Goal: Task Accomplishment & Management: Use online tool/utility

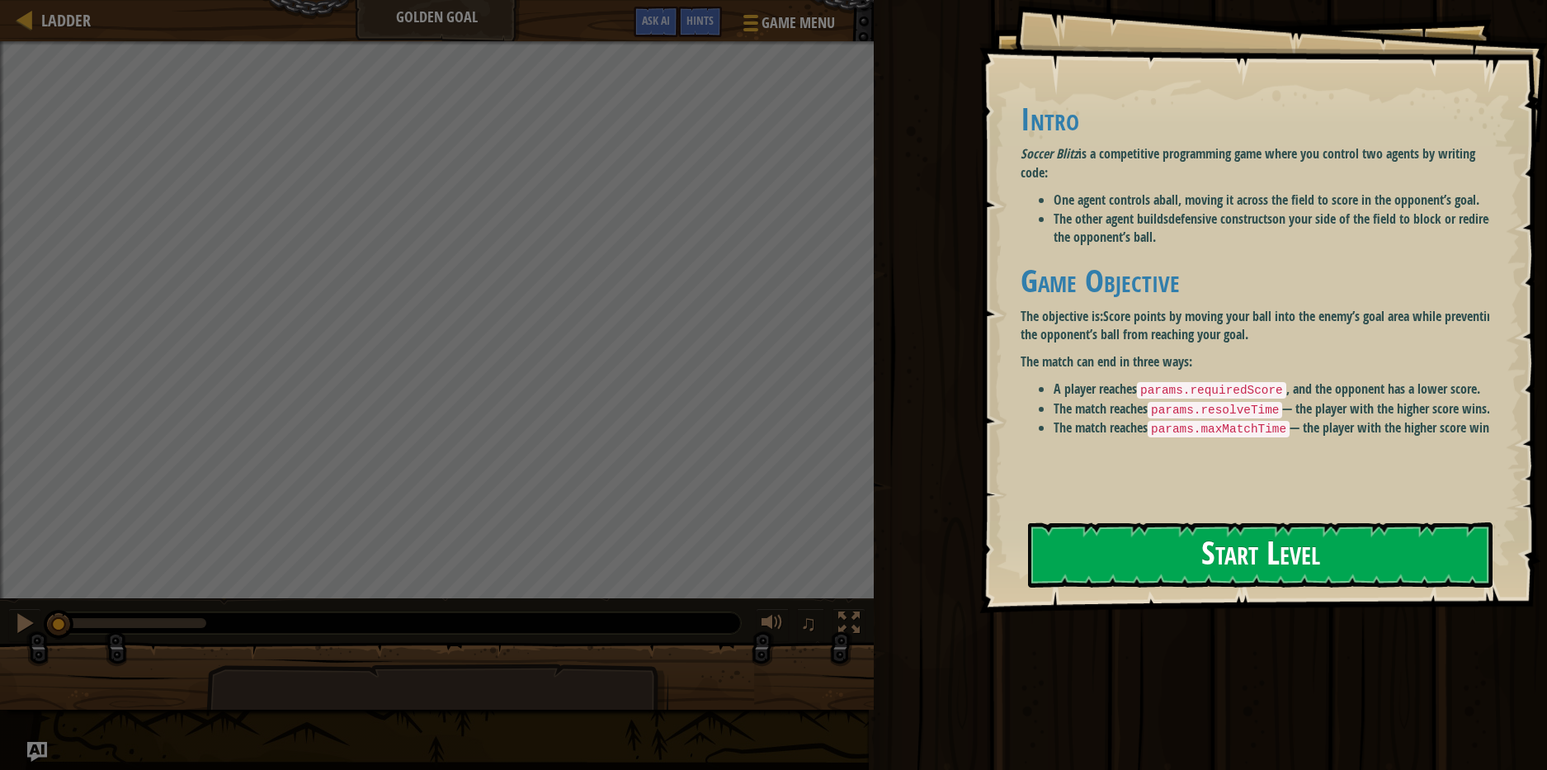
click at [1214, 543] on div "Goals Intro Soccer Blitz is a competitive programming game where you control tw…" at bounding box center [1264, 306] width 568 height 613
click at [1192, 593] on div "Goals Intro Soccer Blitz is a competitive programming game where you control tw…" at bounding box center [1264, 306] width 568 height 613
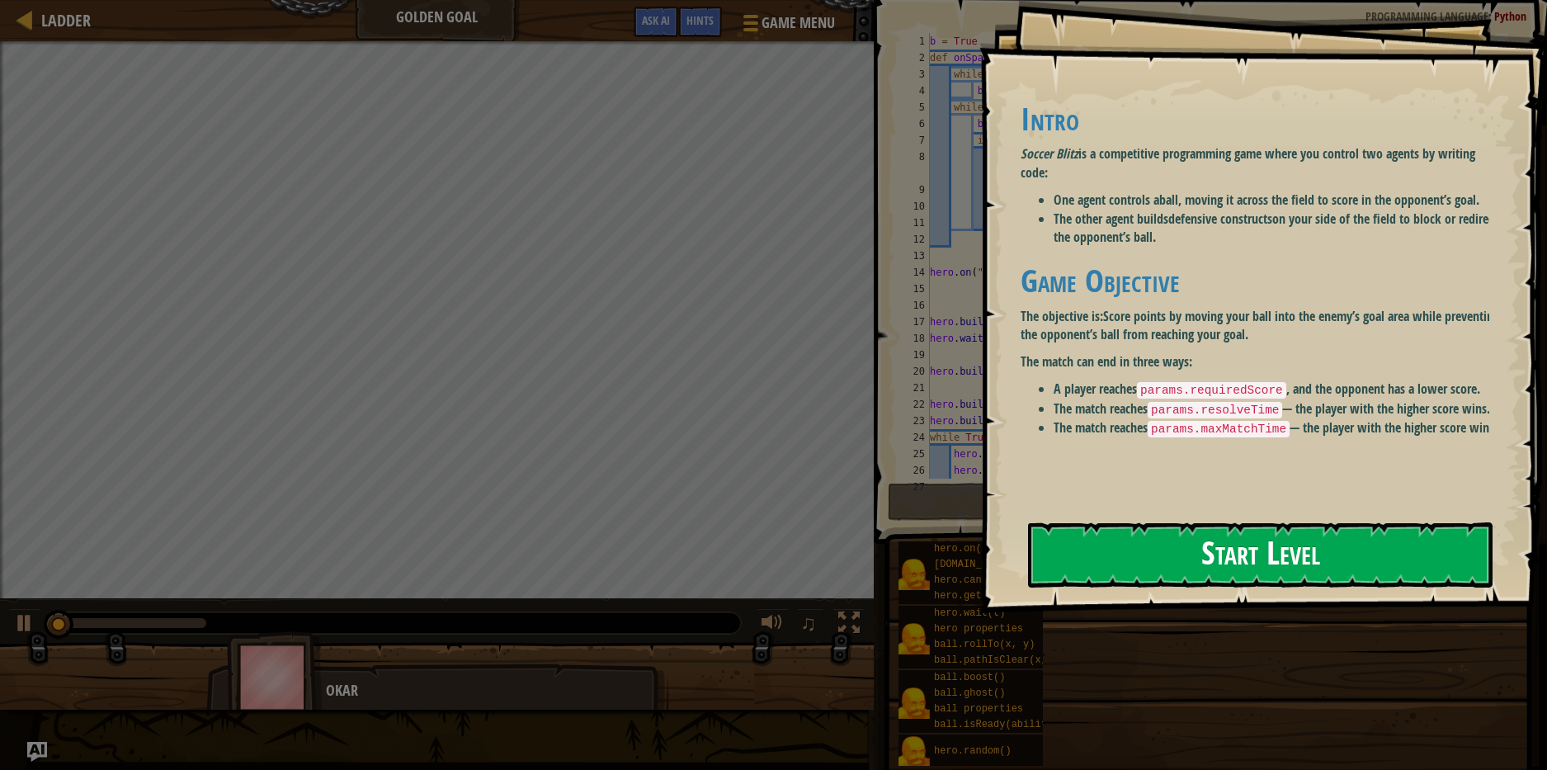
click at [1215, 557] on button "Start Level" at bounding box center [1260, 554] width 465 height 65
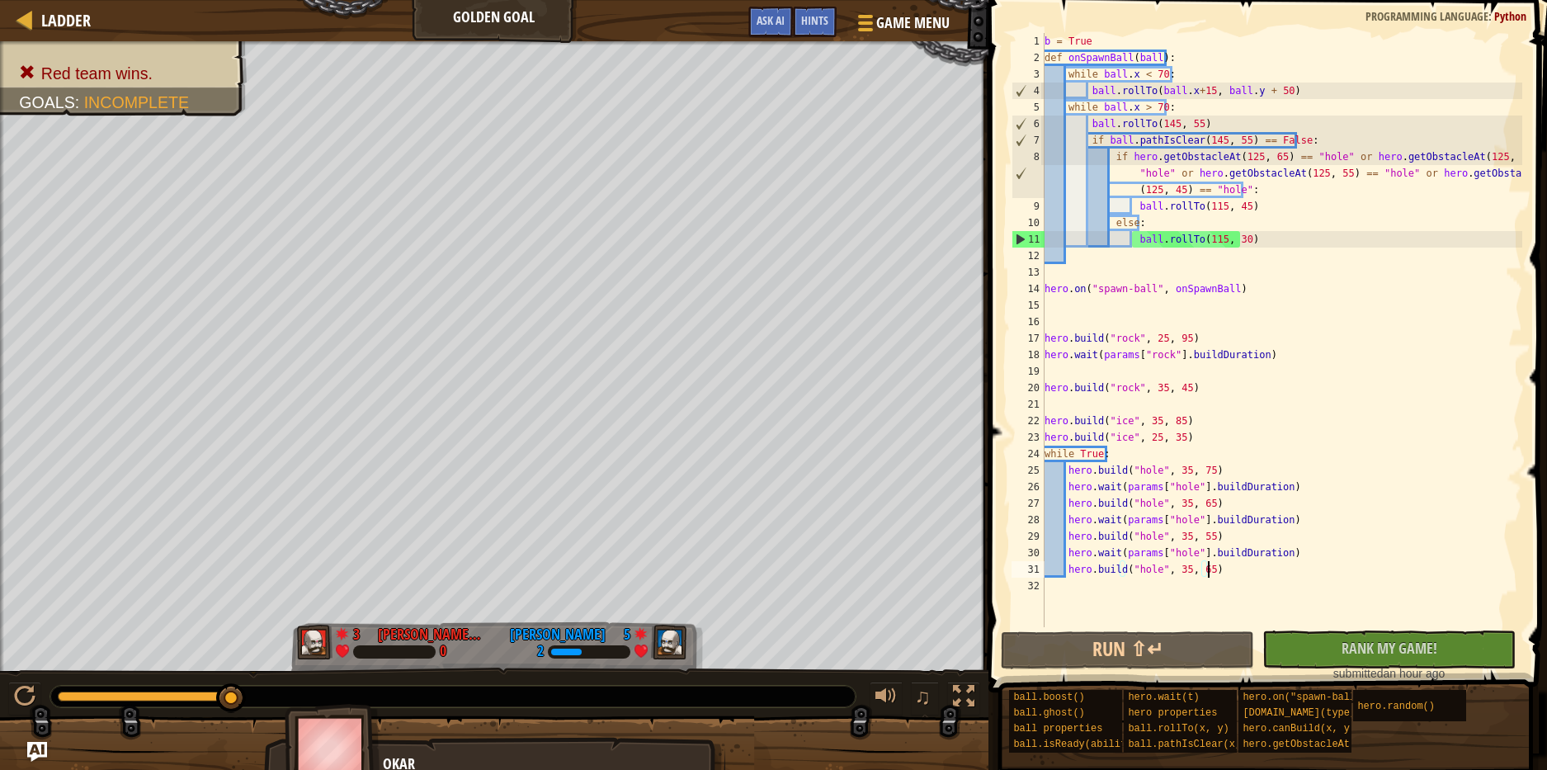
click at [1238, 571] on div "b = True def onSpawnBall ( ball ) : while ball . x < 70 : ball . rollTo ( ball …" at bounding box center [1281, 346] width 481 height 627
click at [1244, 574] on div "b = True def onSpawnBall ( ball ) : while ball . x < 70 : ball . rollTo ( ball …" at bounding box center [1281, 346] width 481 height 627
drag, startPoint x: 1279, startPoint y: 484, endPoint x: 1352, endPoint y: 489, distance: 72.7
click at [1352, 489] on div "b = True def onSpawnBall ( ball ) : while ball . x < 70 : ball . rollTo ( ball …" at bounding box center [1281, 346] width 481 height 627
drag, startPoint x: 1223, startPoint y: 507, endPoint x: 1068, endPoint y: 497, distance: 155.5
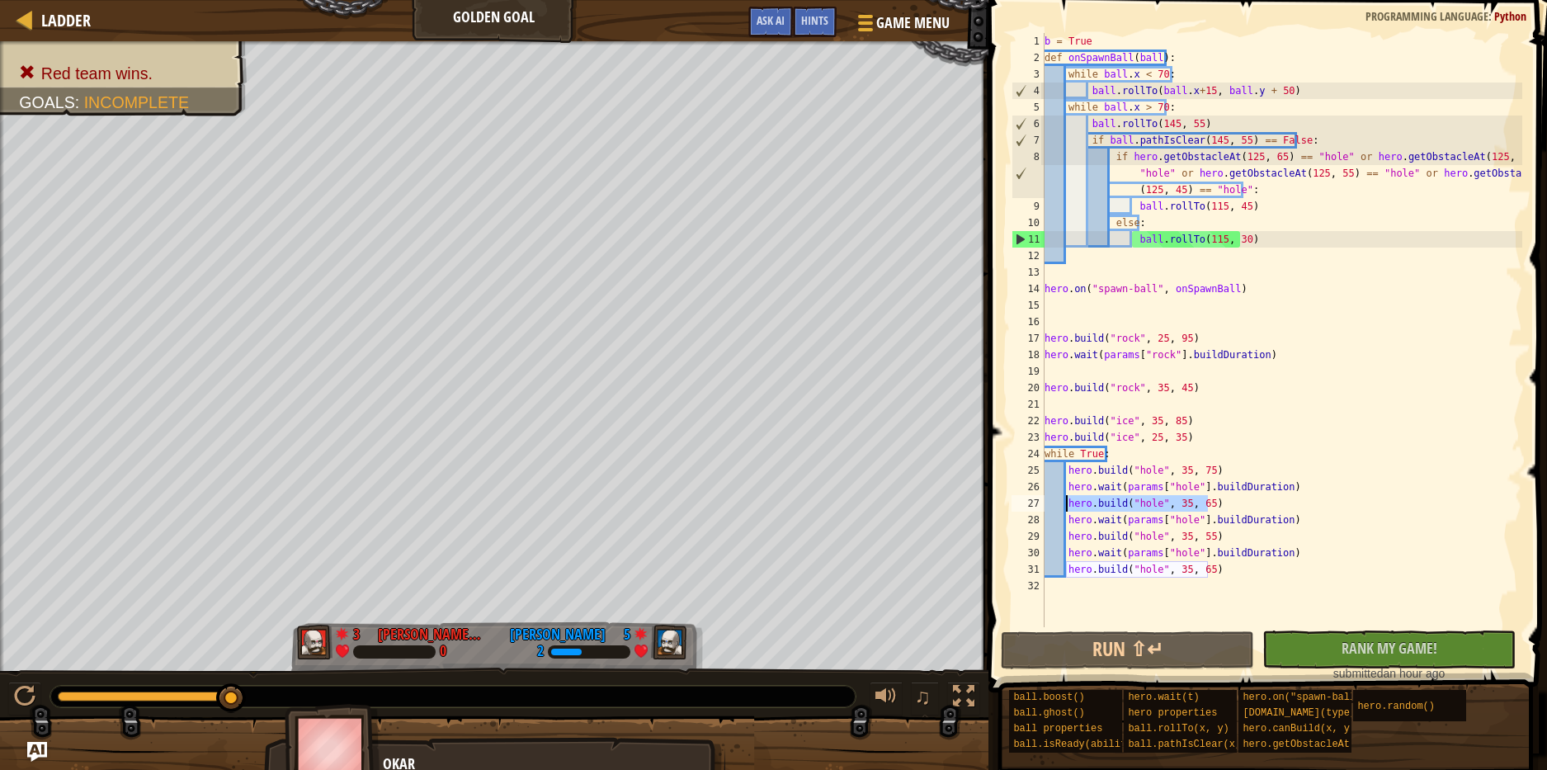
click at [1068, 497] on div "b = True def onSpawnBall ( ball ) : while ball . x < 70 : ball . rollTo ( ball …" at bounding box center [1281, 346] width 481 height 627
type textarea "hero.build("hole", 35, 65)"
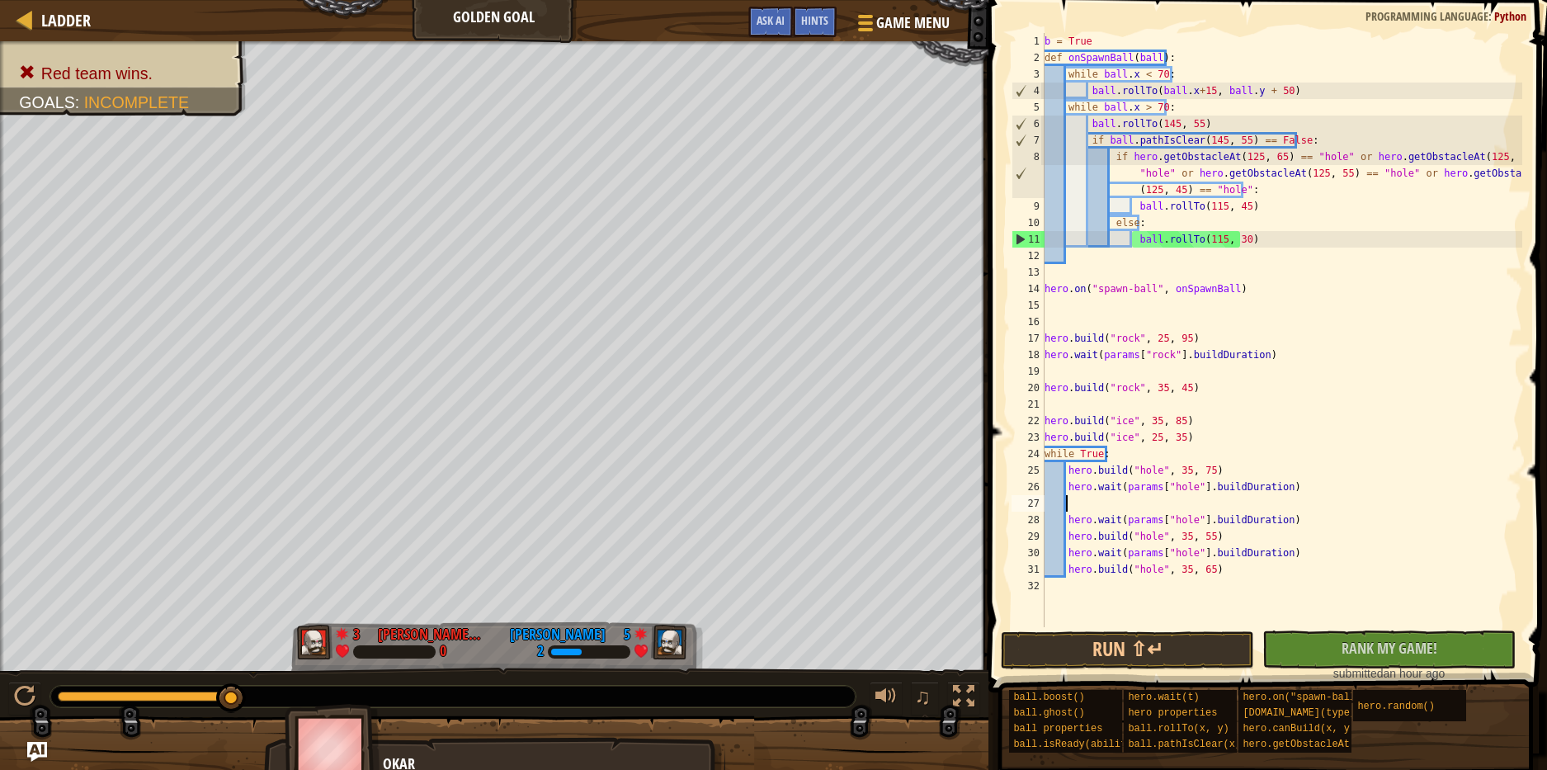
click at [1205, 437] on div "b = True def onSpawnBall ( ball ) : while ball . x < 70 : ball . rollTo ( ball …" at bounding box center [1281, 346] width 481 height 627
type textarea "hero.build("ice", 25, 35)"
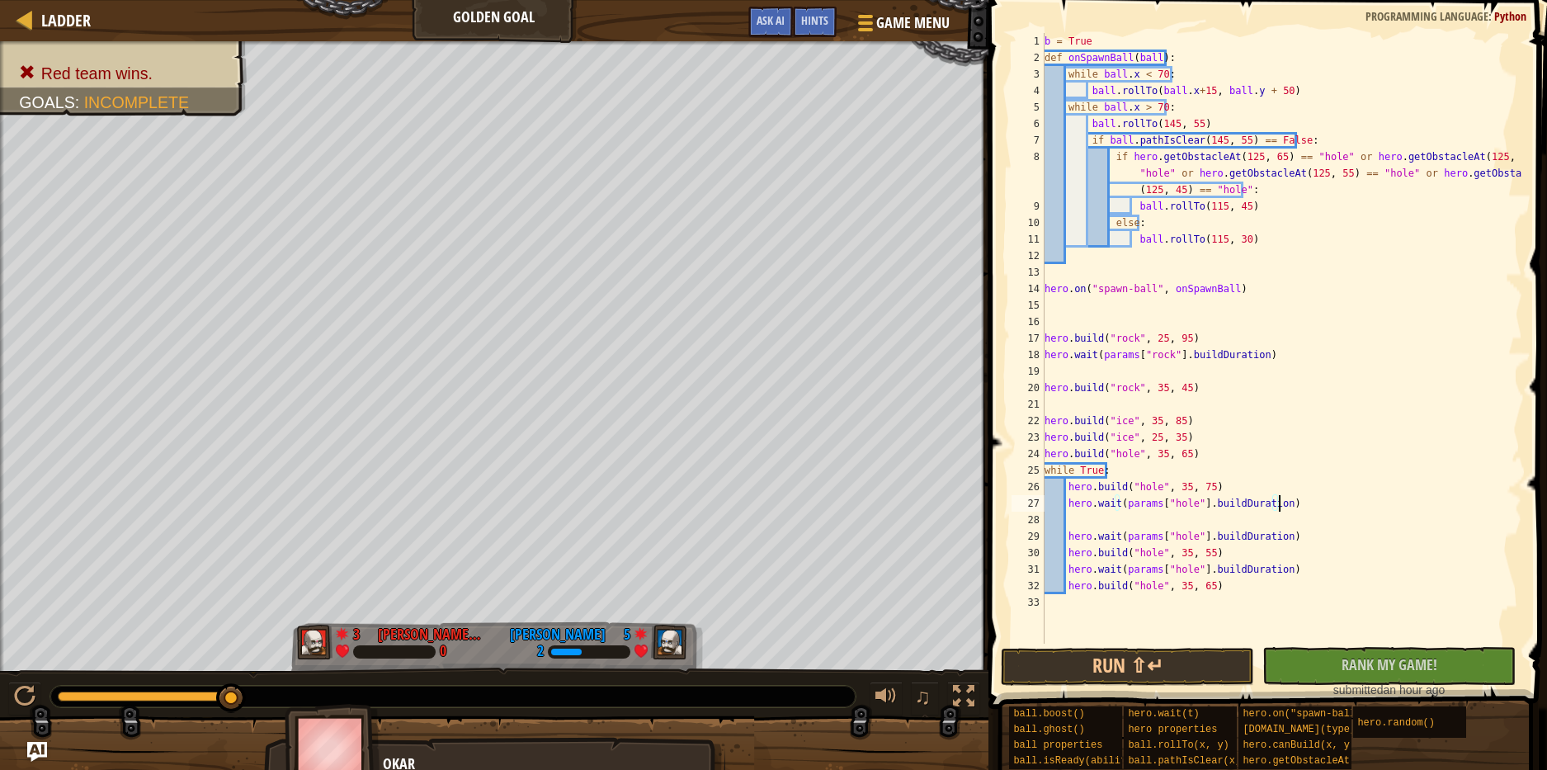
drag, startPoint x: 1288, startPoint y: 505, endPoint x: 1308, endPoint y: 498, distance: 20.9
click at [1308, 498] on div "b = True def onSpawnBall ( ball ) : while ball . x < 70 : ball . rollTo ( ball …" at bounding box center [1281, 355] width 481 height 644
click at [1193, 480] on div "b = True def onSpawnBall ( ball ) : while ball . x < 70 : ball . rollTo ( ball …" at bounding box center [1281, 355] width 481 height 644
drag, startPoint x: 1151, startPoint y: 491, endPoint x: 1162, endPoint y: 492, distance: 10.8
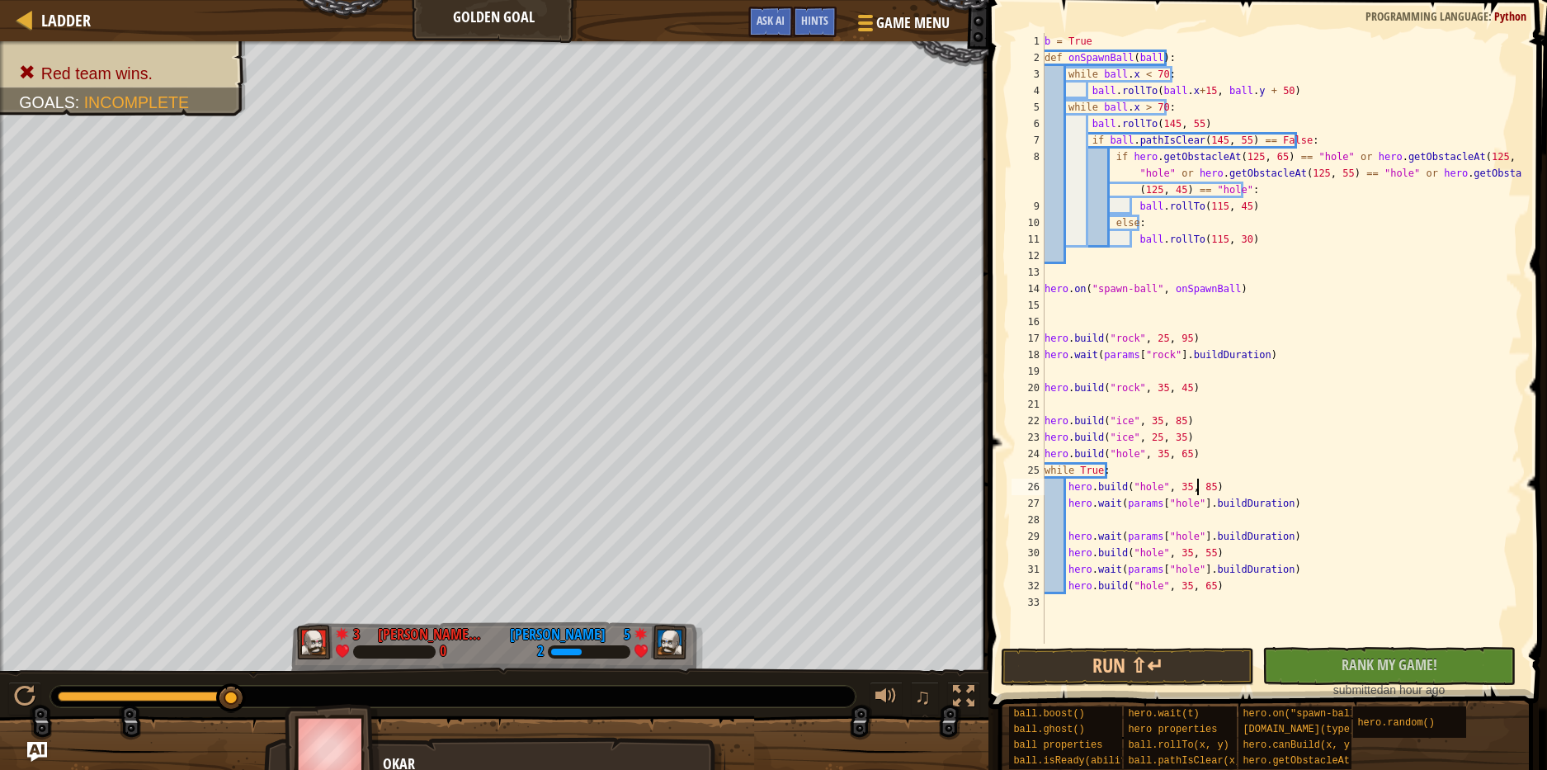
click at [1162, 492] on div "b = True def onSpawnBall ( ball ) : while ball . x < 70 : ball . rollTo ( ball …" at bounding box center [1281, 355] width 481 height 644
click at [1188, 509] on div "b = True def onSpawnBall ( ball ) : while ball . x < 70 : ball . rollTo ( ball …" at bounding box center [1281, 355] width 481 height 644
click at [1201, 549] on div "b = True def onSpawnBall ( ball ) : while ball . x < 70 : ball . rollTo ( ball …" at bounding box center [1281, 355] width 481 height 644
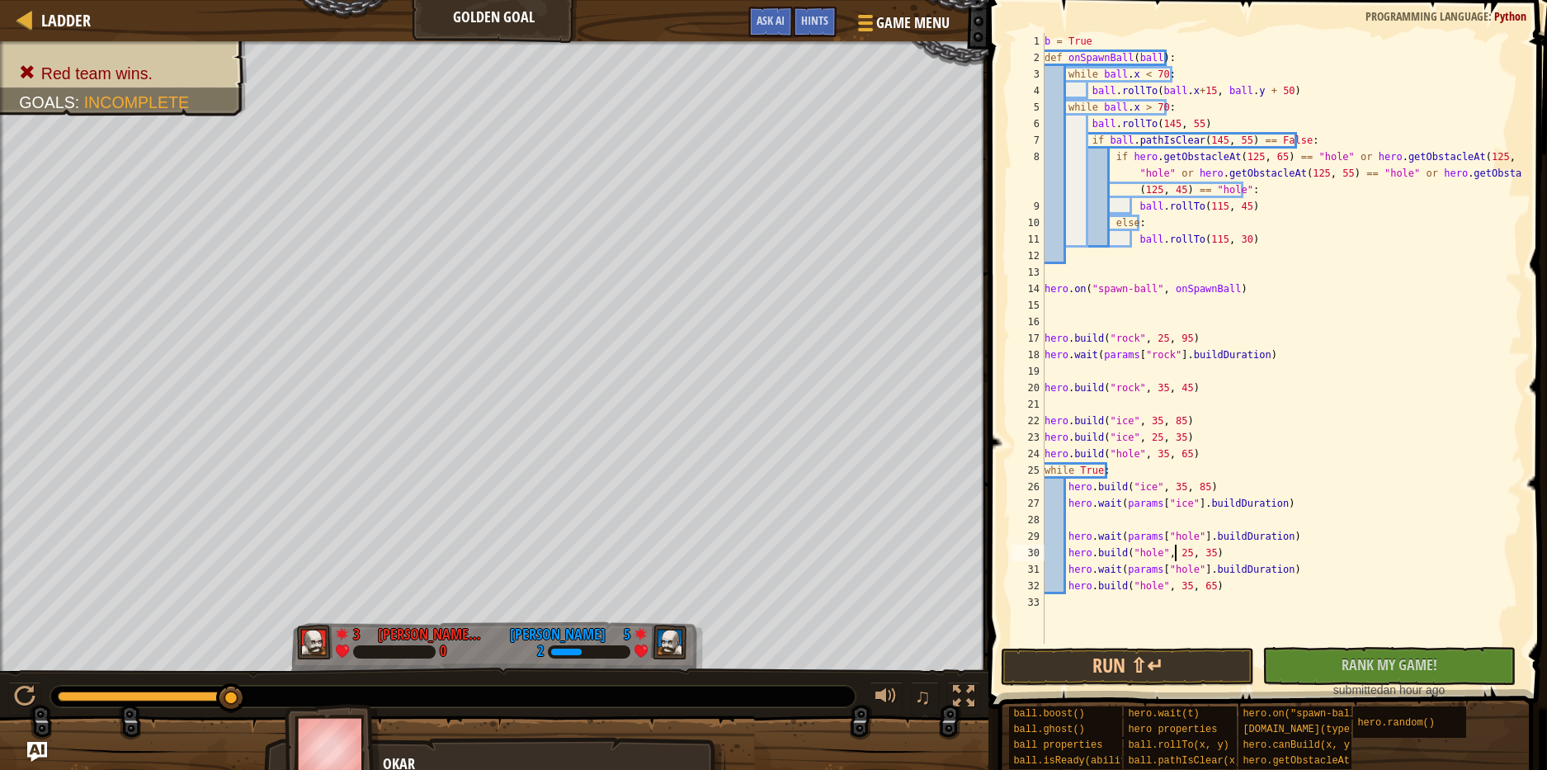
click at [1188, 539] on div "b = True def onSpawnBall ( ball ) : while ball . x < 70 : ball . rollTo ( ball …" at bounding box center [1281, 355] width 481 height 644
drag, startPoint x: 1291, startPoint y: 534, endPoint x: 1070, endPoint y: 534, distance: 220.3
click at [1070, 534] on div "b = True def onSpawnBall ( ball ) : while ball . x < 70 : ball . rollTo ( ball …" at bounding box center [1281, 355] width 481 height 644
type textarea "h"
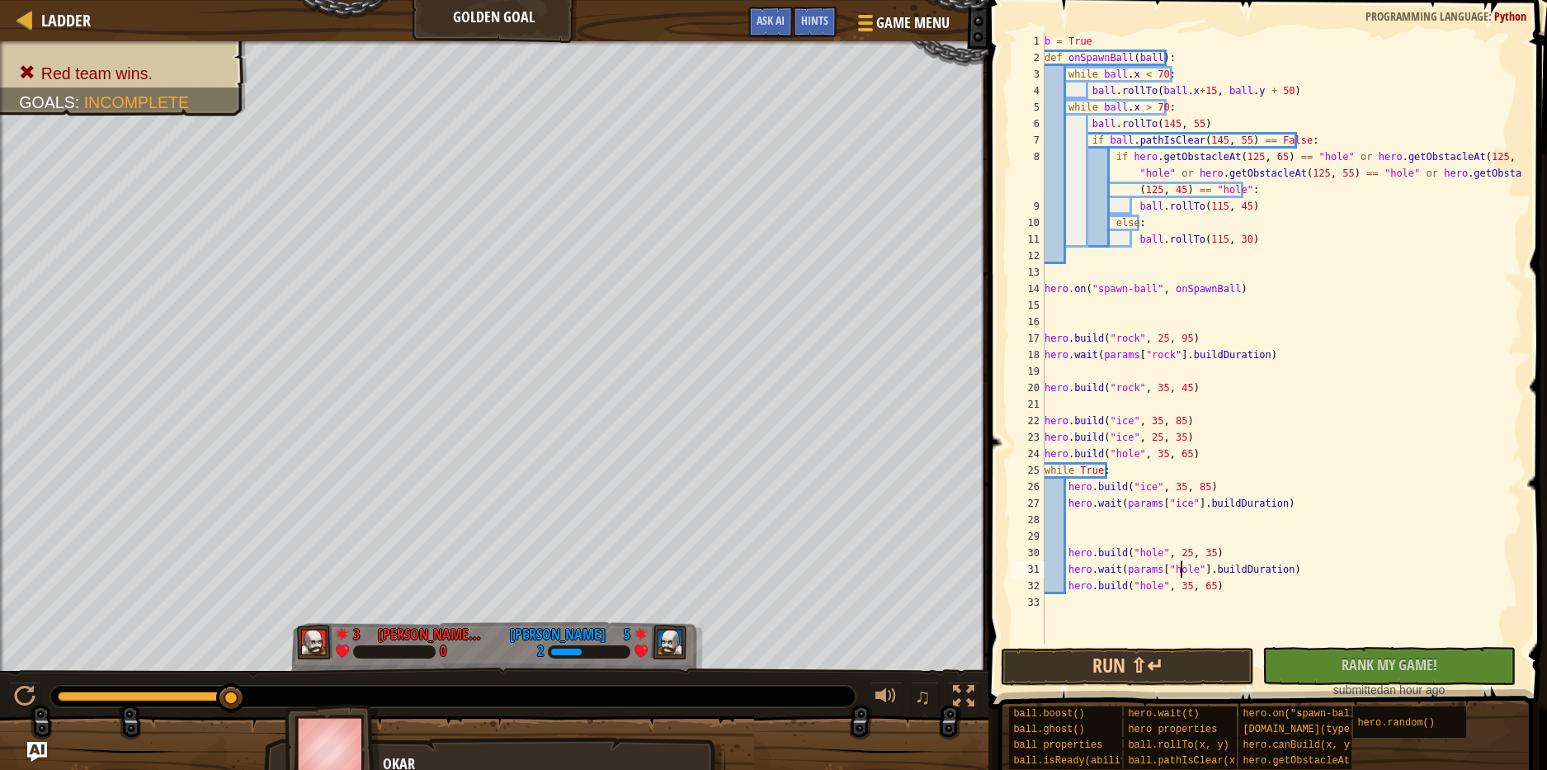
drag, startPoint x: 1180, startPoint y: 565, endPoint x: 1243, endPoint y: 556, distance: 63.4
click at [1183, 565] on div "b = True def onSpawnBall ( ball ) : while ball . x < 70 : ball . rollTo ( ball …" at bounding box center [1281, 355] width 481 height 644
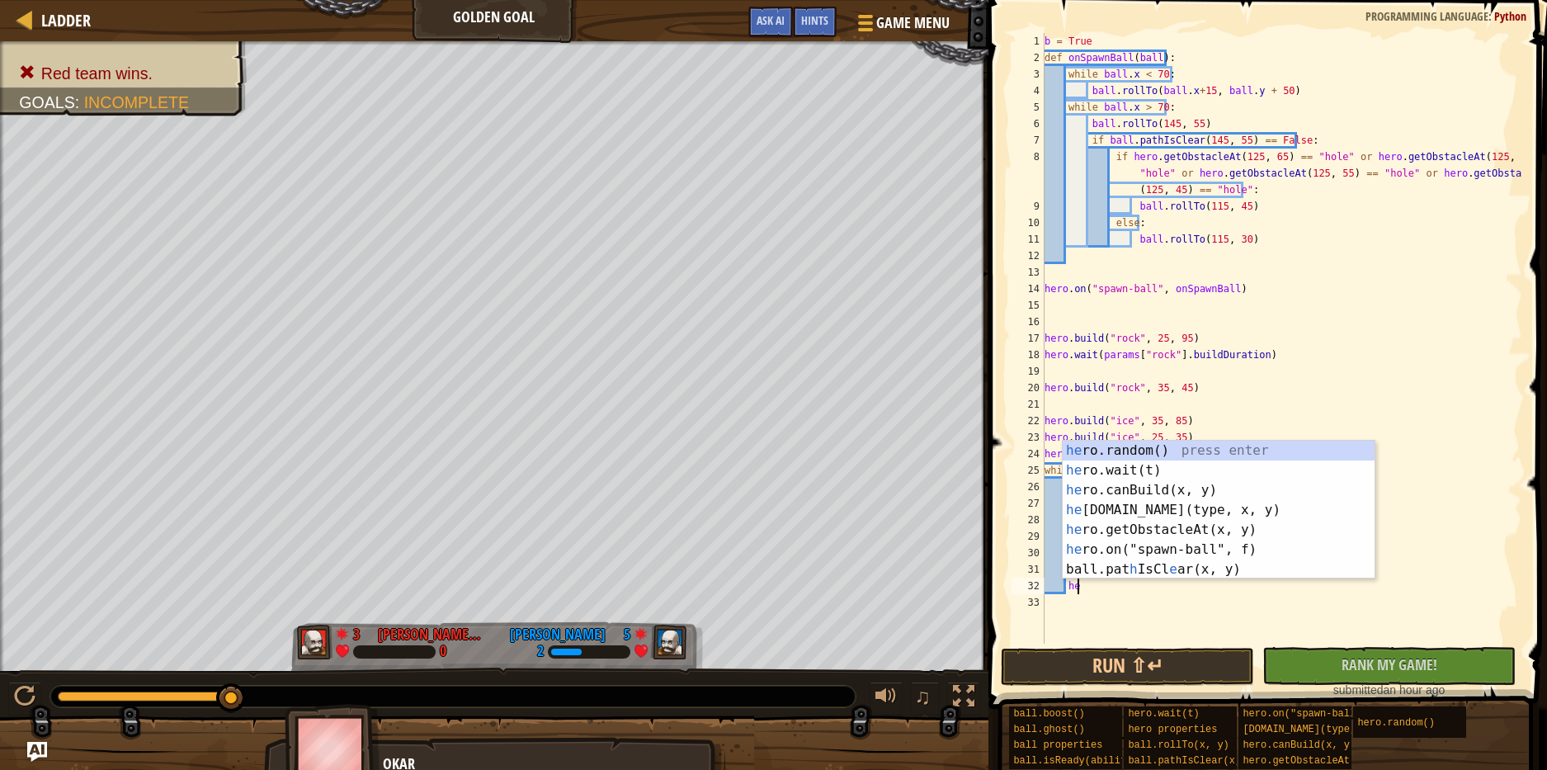
type textarea "h"
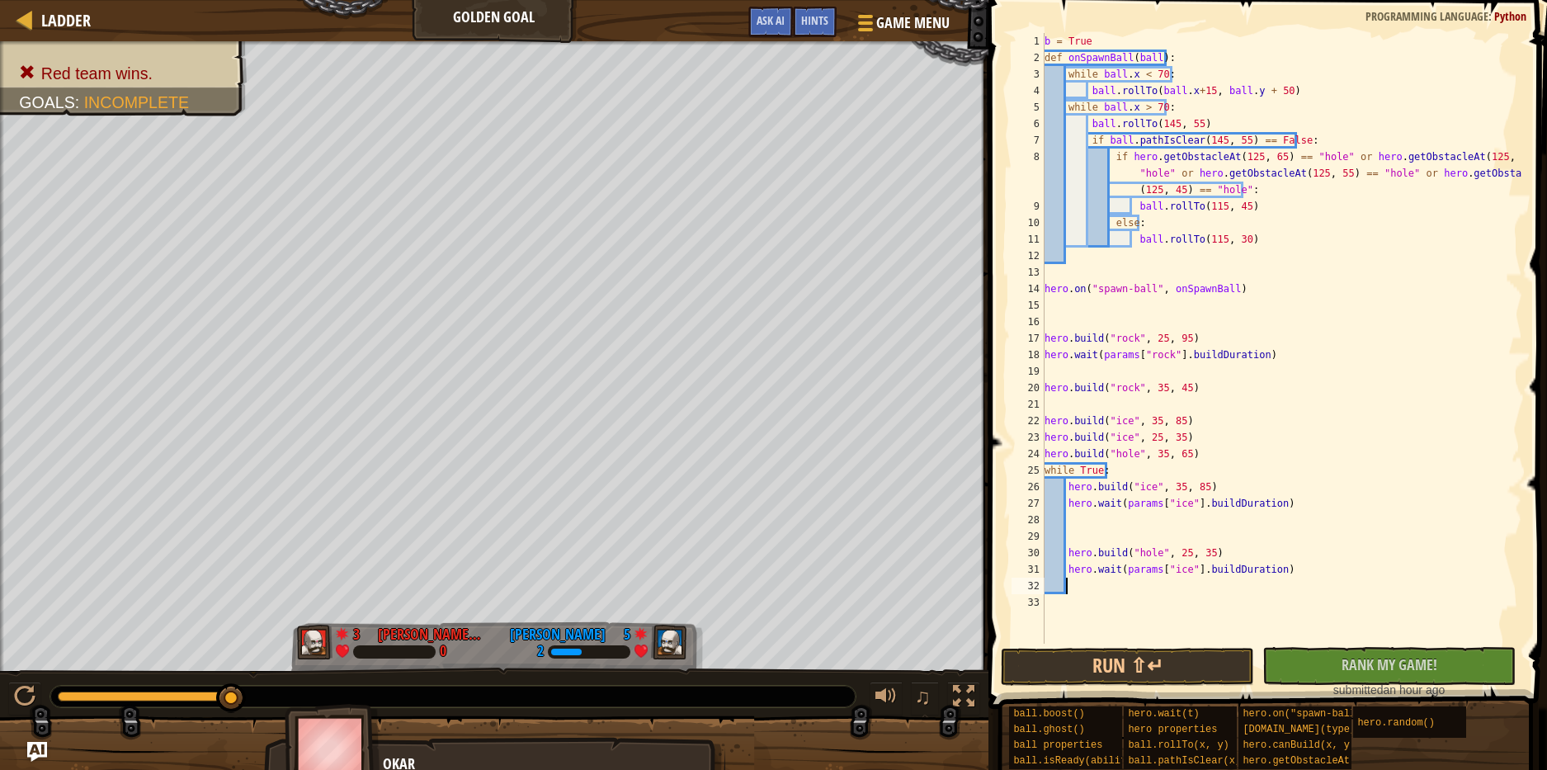
scroll to position [7, 1]
click at [1156, 663] on button "Run ⇧↵" at bounding box center [1127, 667] width 253 height 38
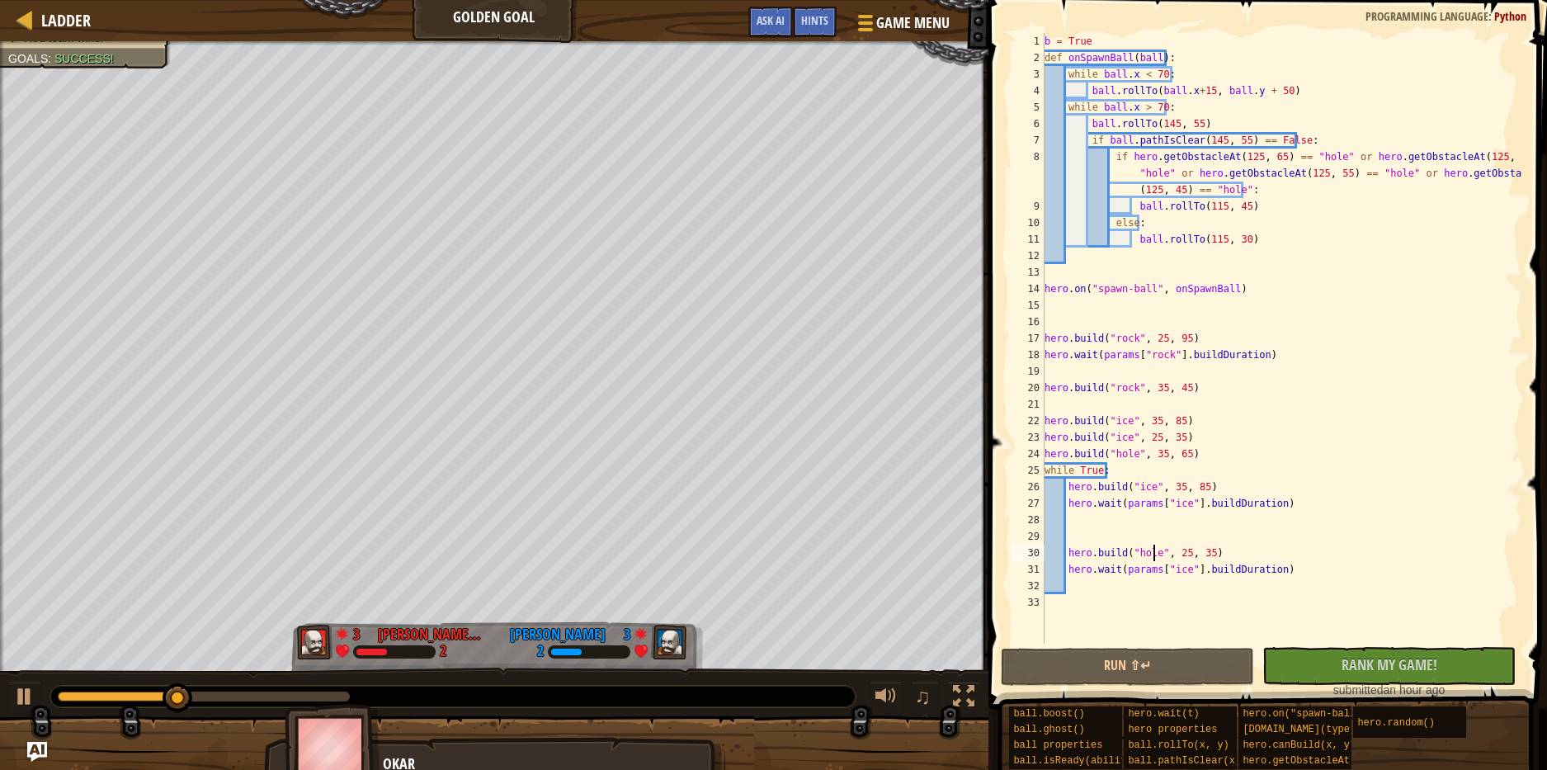
drag, startPoint x: 1154, startPoint y: 553, endPoint x: 1221, endPoint y: 542, distance: 67.7
click at [1155, 554] on div "b = True def onSpawnBall ( ball ) : while ball . x < 70 : ball . rollTo ( ball …" at bounding box center [1281, 355] width 481 height 644
click at [1181, 661] on button "Run ⇧↵" at bounding box center [1127, 667] width 253 height 38
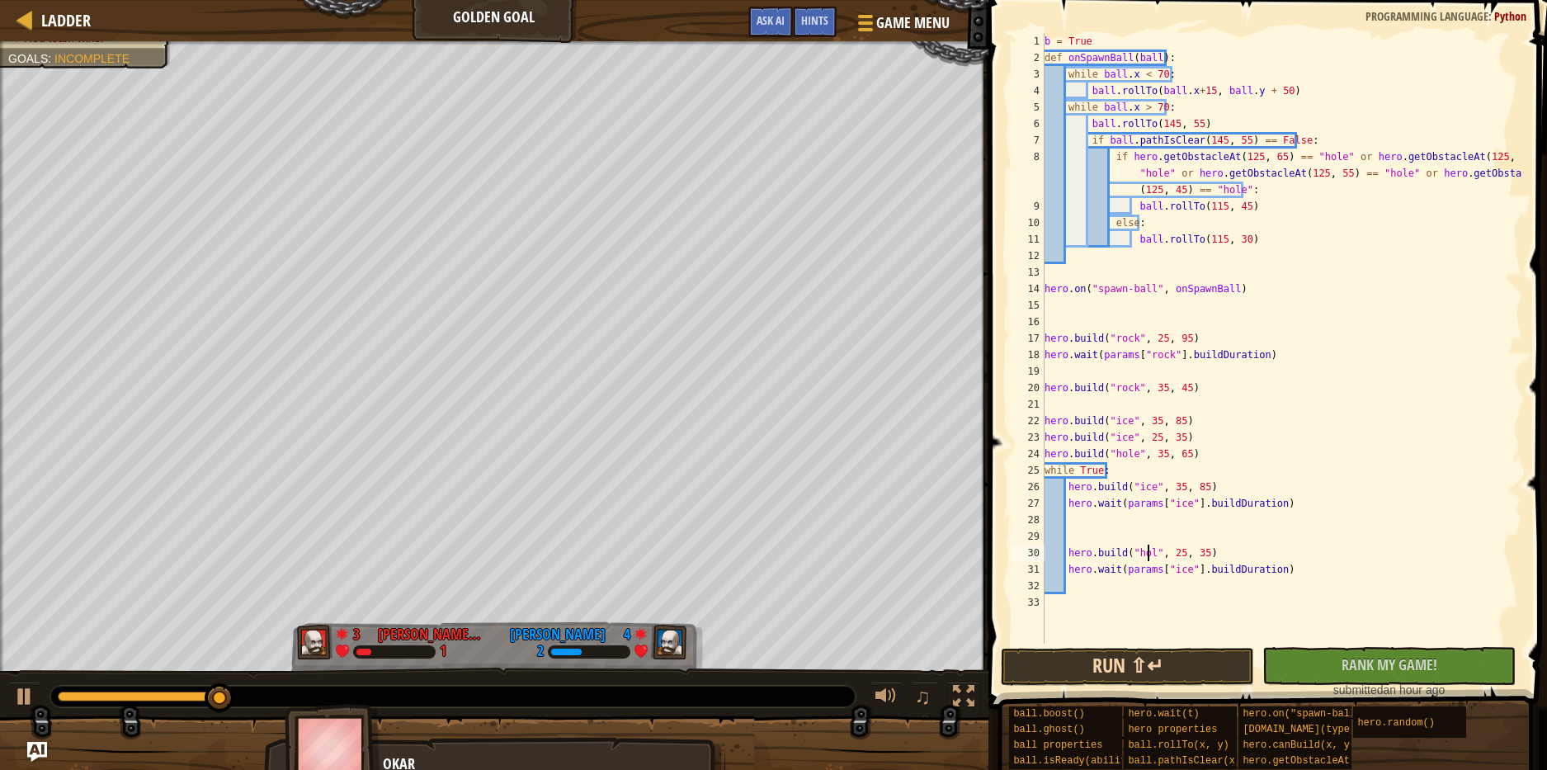
type textarea "hero.build("hole", 25, 35)"
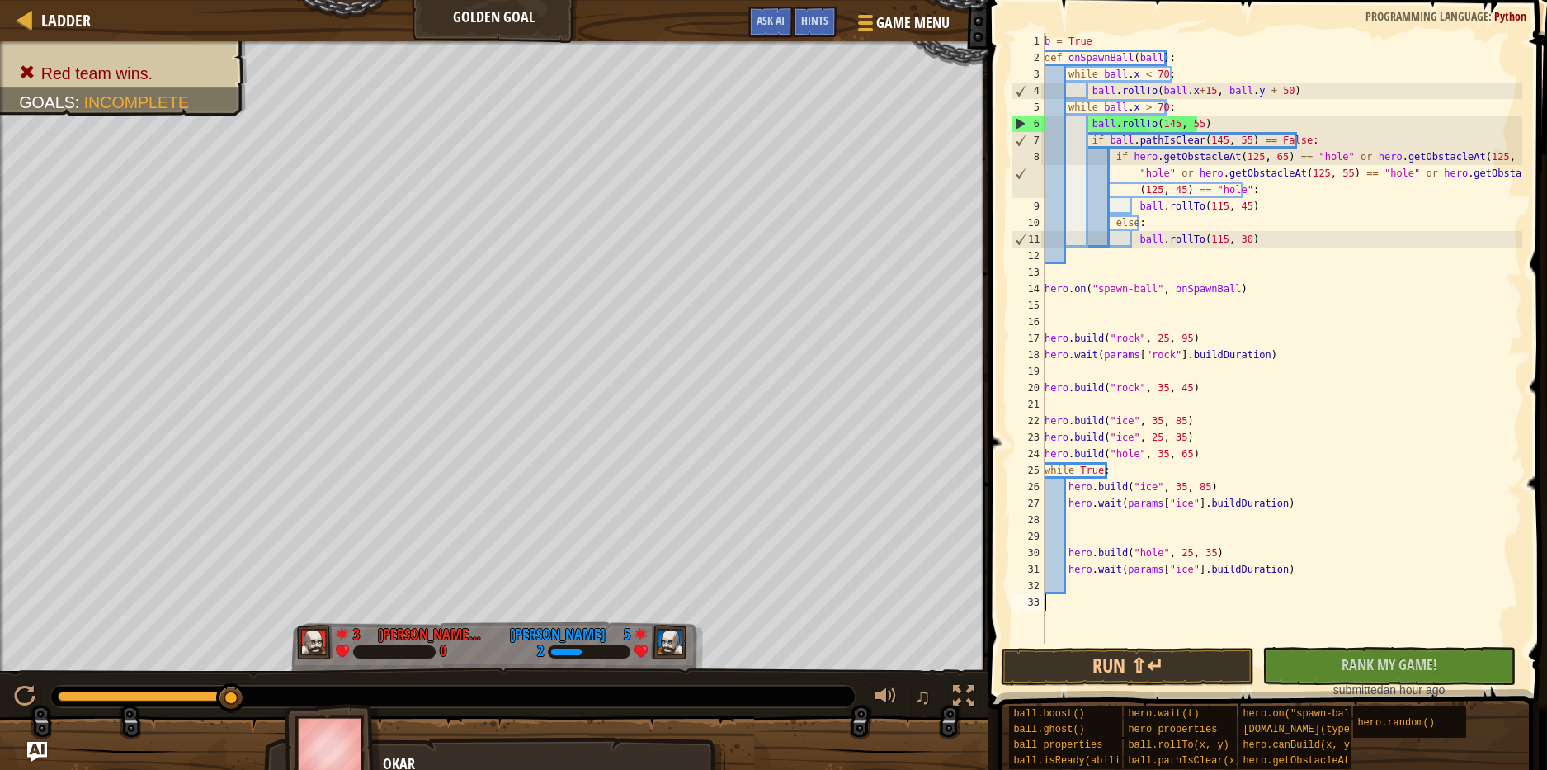
click at [1198, 616] on div "b = True def onSpawnBall ( ball ) : while ball . x < 70 : ball . rollTo ( ball …" at bounding box center [1281, 355] width 481 height 644
click at [1183, 657] on button "Run ⇧↵" at bounding box center [1127, 667] width 253 height 38
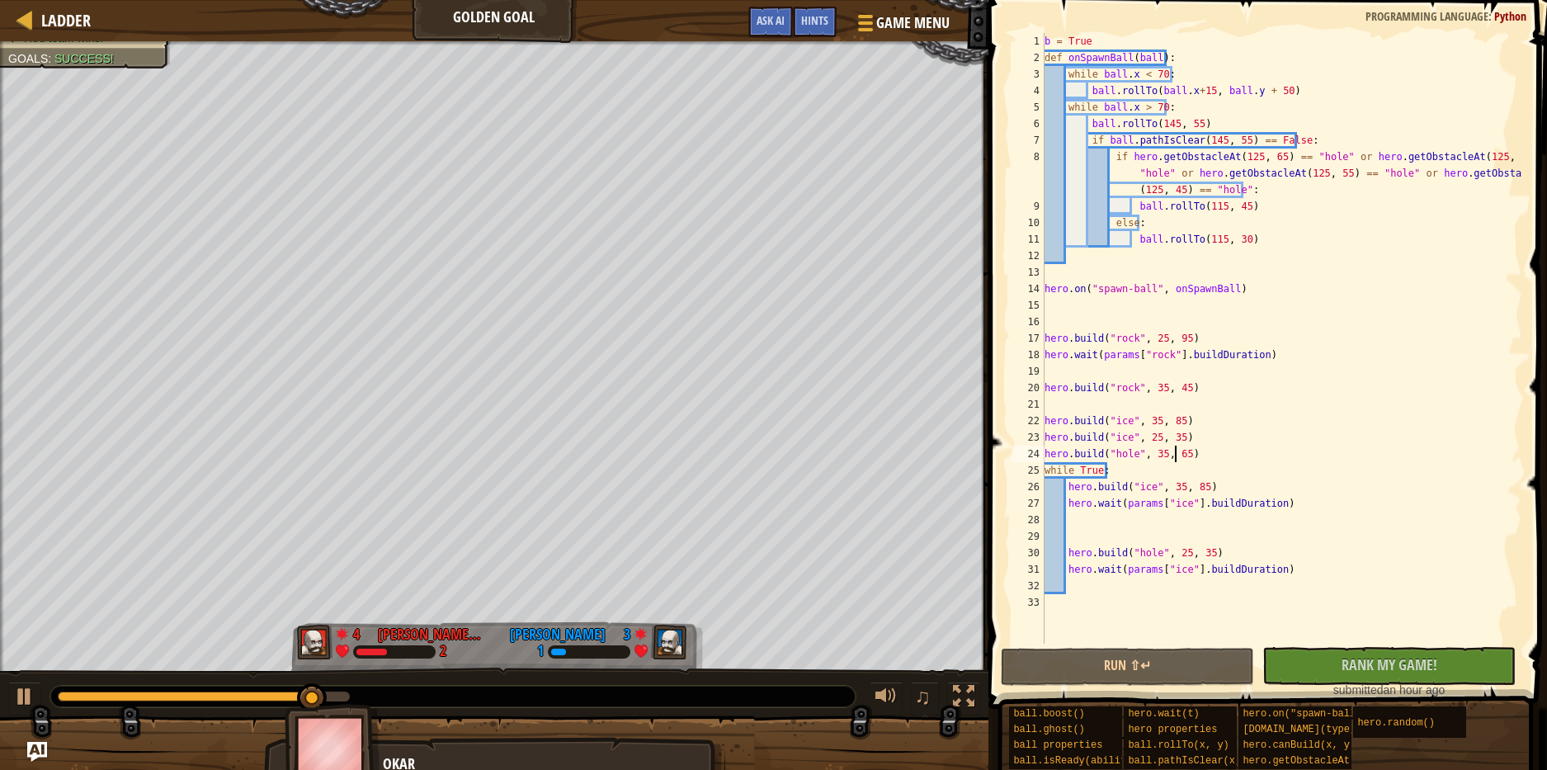
drag, startPoint x: 1178, startPoint y: 457, endPoint x: 1335, endPoint y: 446, distance: 158.0
click at [1178, 456] on div "b = True def onSpawnBall ( ball ) : while ball . x < 70 : ball . rollTo ( ball …" at bounding box center [1281, 355] width 481 height 644
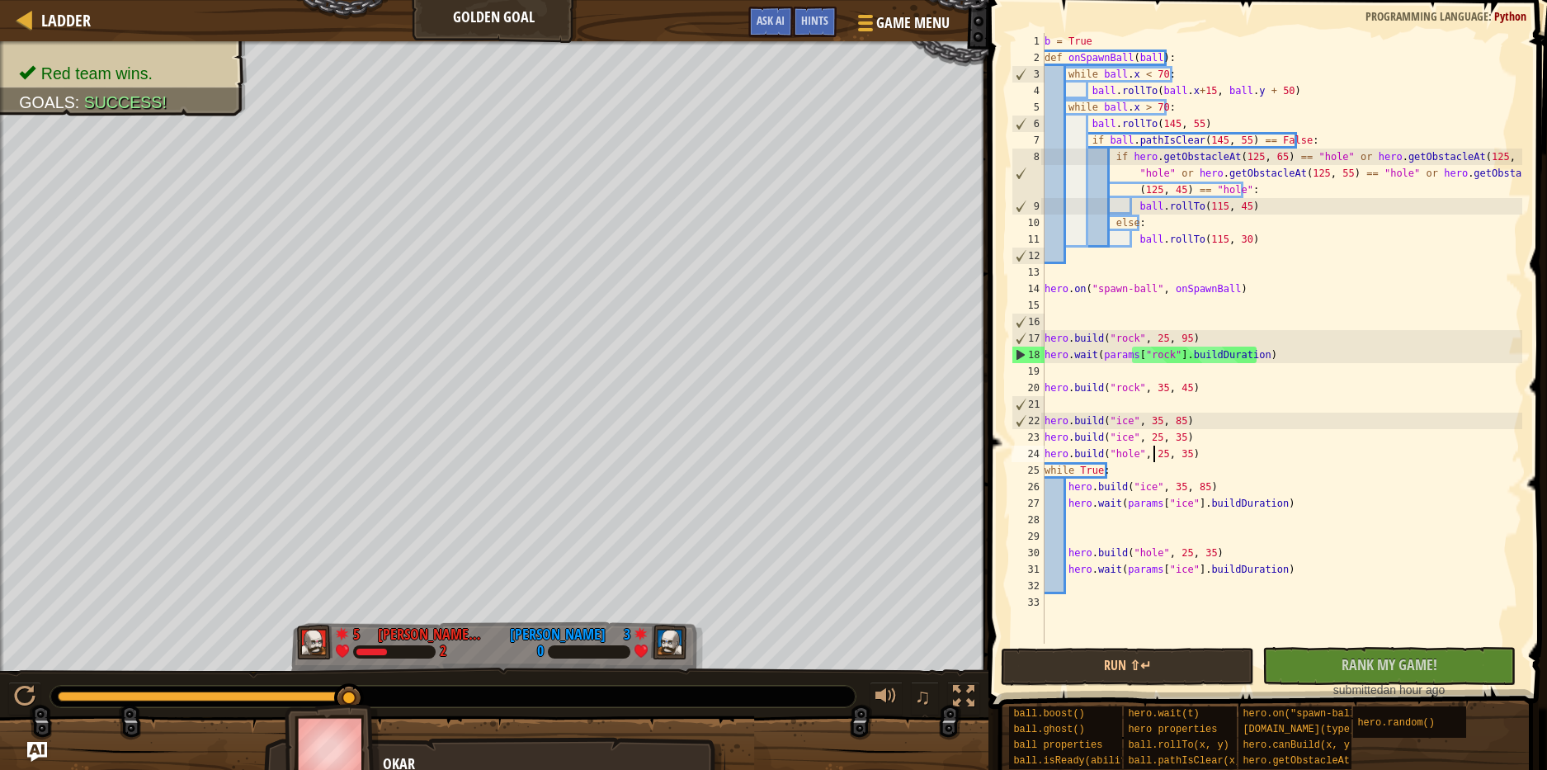
drag, startPoint x: 1150, startPoint y: 550, endPoint x: 1173, endPoint y: 550, distance: 23.1
click at [1161, 550] on div "b = True def onSpawnBall ( ball ) : while ball . x < 70 : ball . rollTo ( ball …" at bounding box center [1281, 355] width 481 height 644
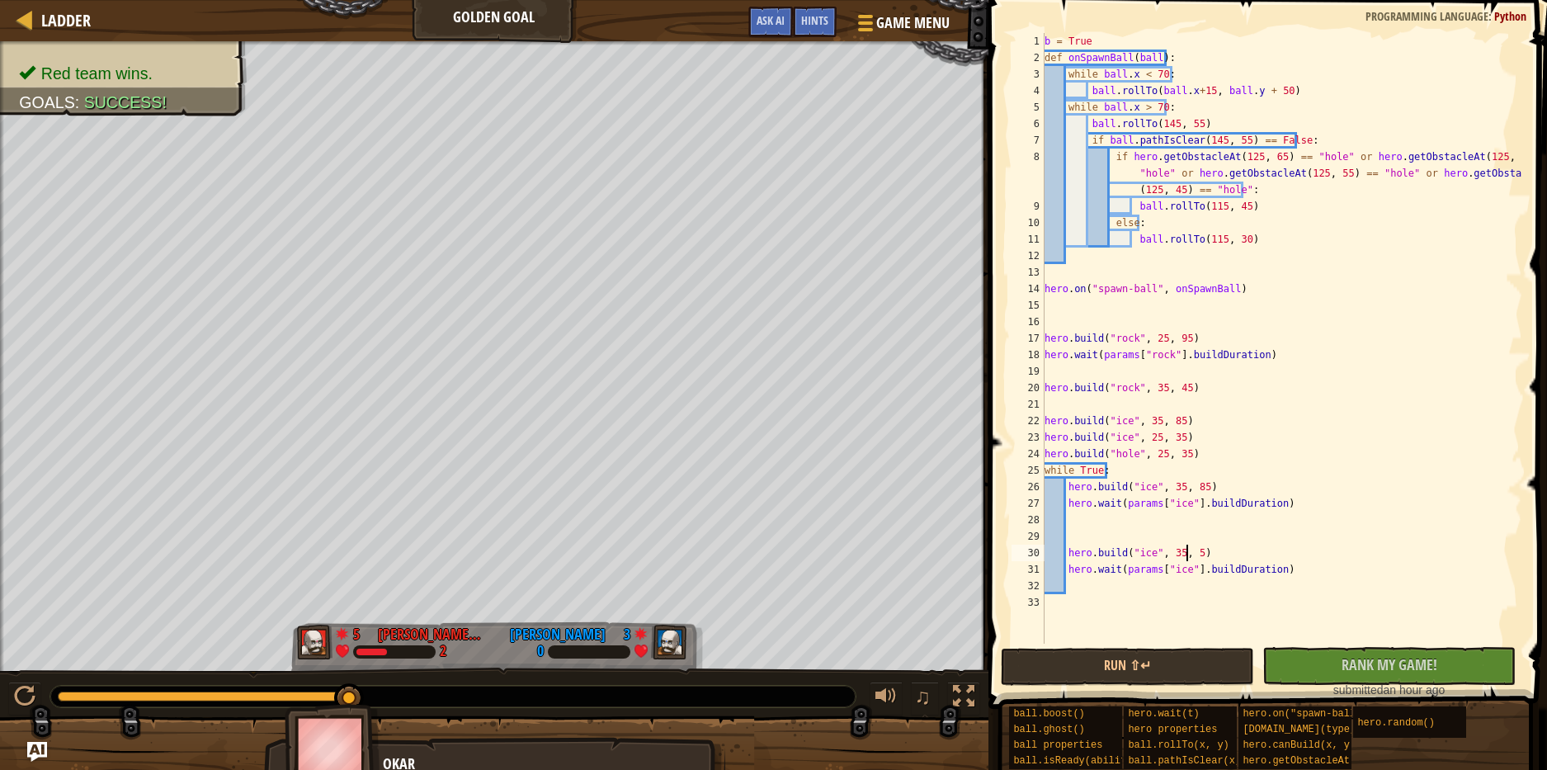
scroll to position [7, 12]
click at [1074, 662] on button "Run ⇧↵" at bounding box center [1127, 667] width 253 height 38
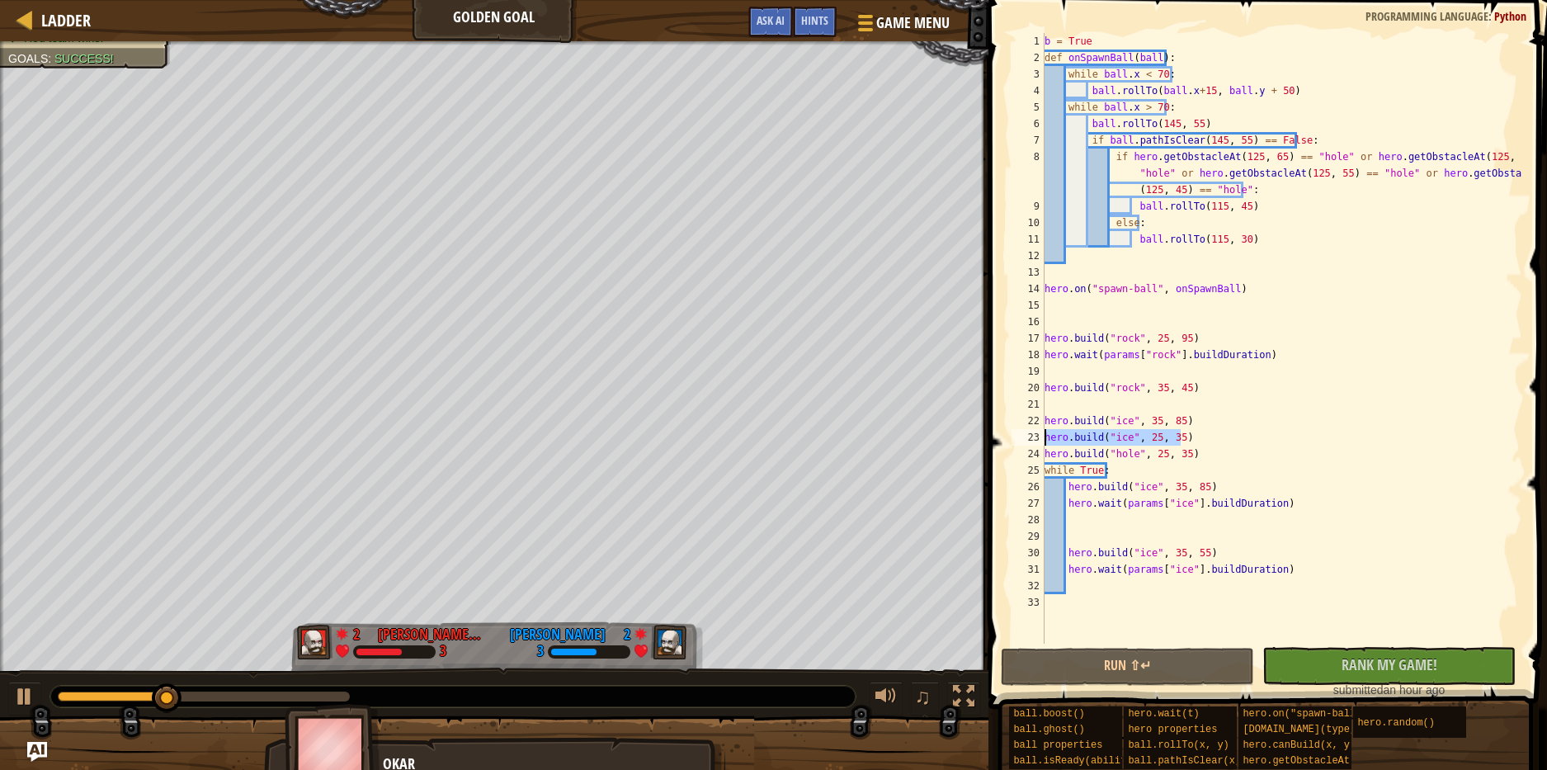
drag, startPoint x: 1101, startPoint y: 456, endPoint x: 1032, endPoint y: 444, distance: 70.3
click at [1032, 444] on div "hero.build("ice", 35, 55) 1 2 3 4 5 6 7 8 9 10 11 12 13 14 15 16 17 18 19 20 21…" at bounding box center [1265, 338] width 514 height 611
type textarea "hero.build("ice", 25, 35)"
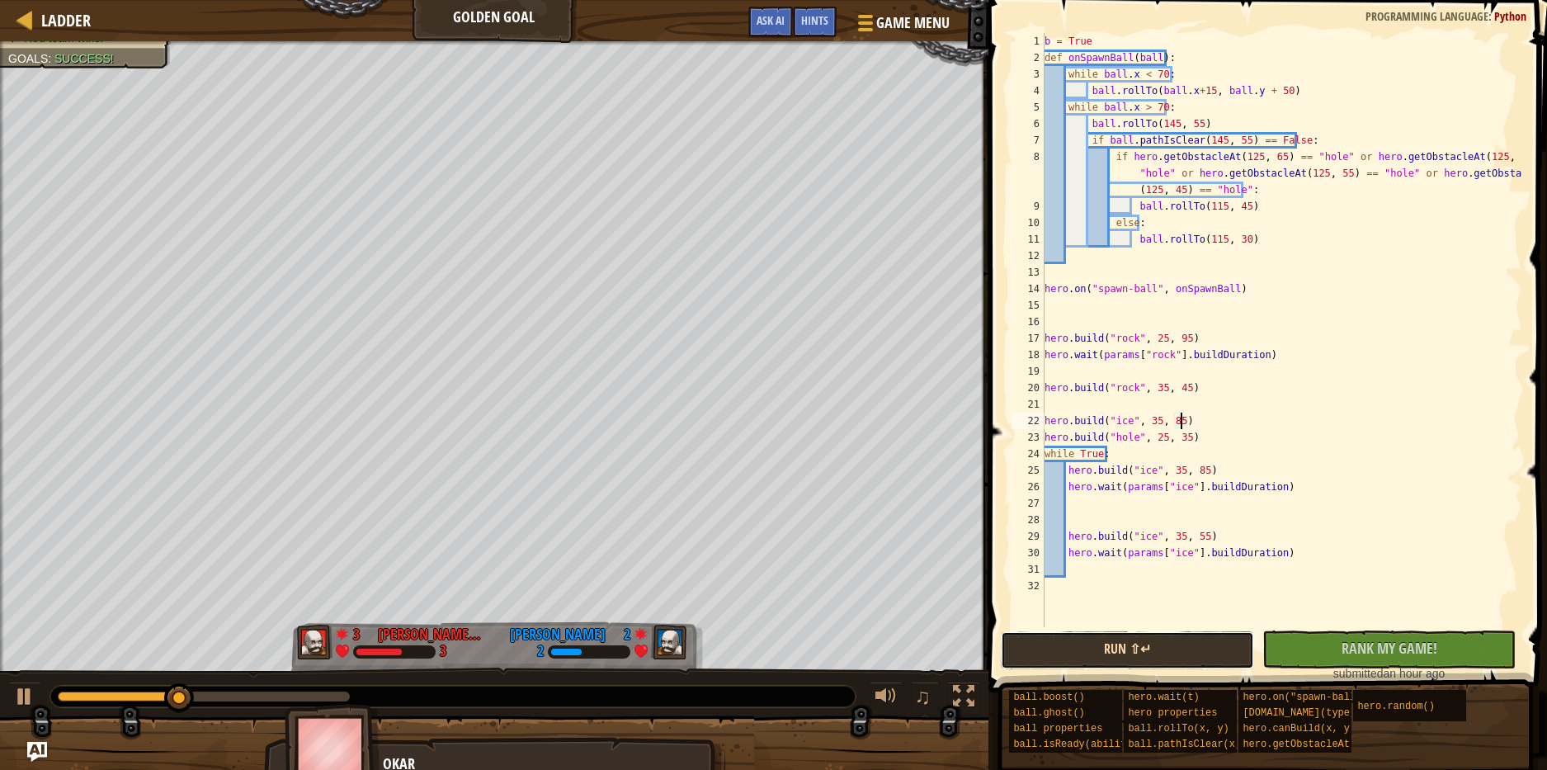
click at [1164, 647] on button "Run ⇧↵" at bounding box center [1127, 650] width 253 height 38
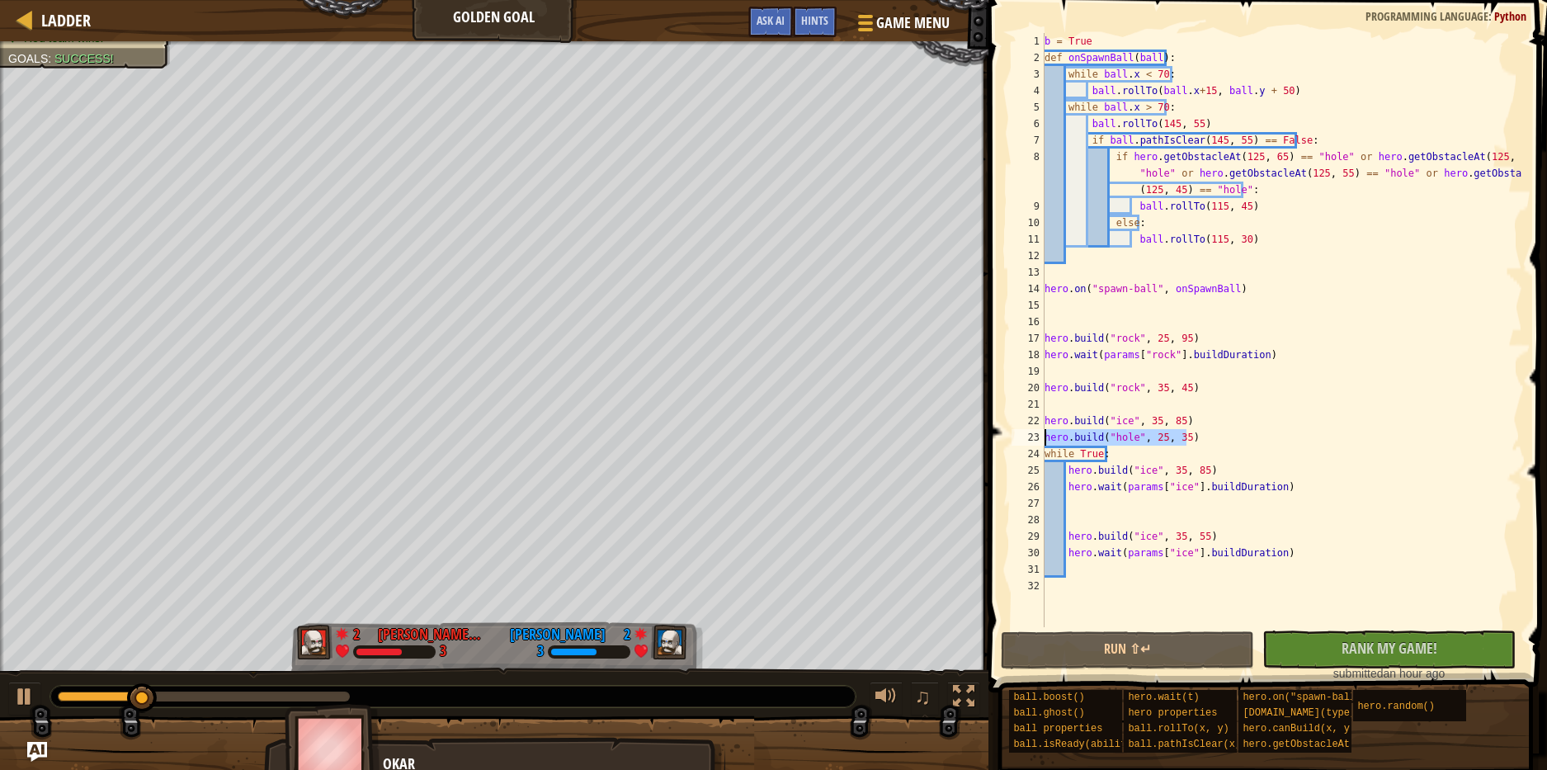
drag, startPoint x: 1200, startPoint y: 433, endPoint x: 1016, endPoint y: 437, distance: 184.1
click at [1016, 437] on div "hero.build("ice", 35, 85) 1 2 3 4 5 6 7 8 9 10 11 12 13 14 15 16 17 18 19 20 21…" at bounding box center [1265, 330] width 514 height 594
type textarea "hero.build("hole", 25, 35)"
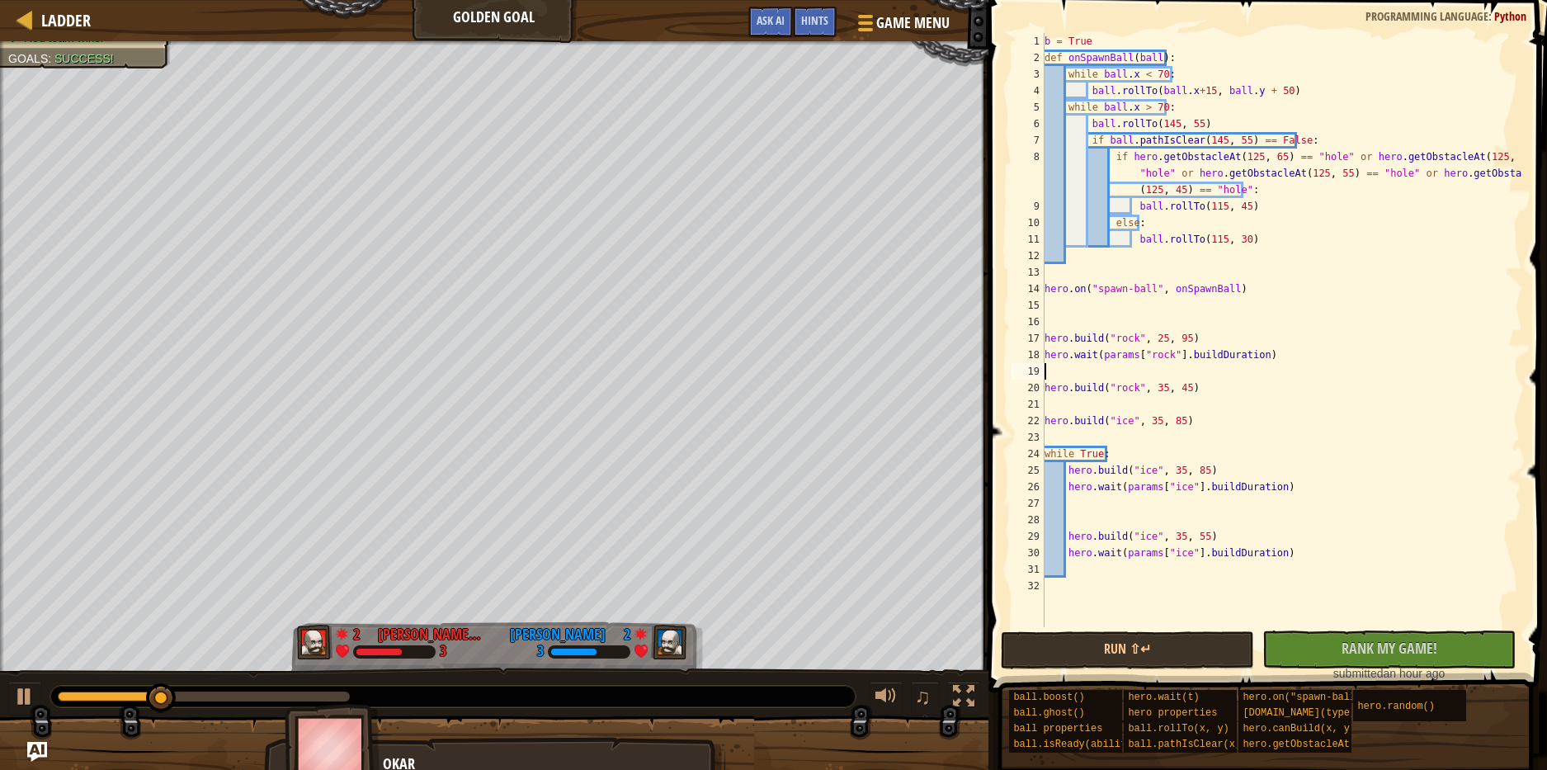
click at [1065, 378] on div "b = True def onSpawnBall ( ball ) : while ball . x < 70 : ball . rollTo ( ball …" at bounding box center [1281, 346] width 481 height 627
paste textarea "hero.build("hole", 25, 35)"
click at [1130, 649] on button "Run ⇧↵" at bounding box center [1127, 650] width 253 height 38
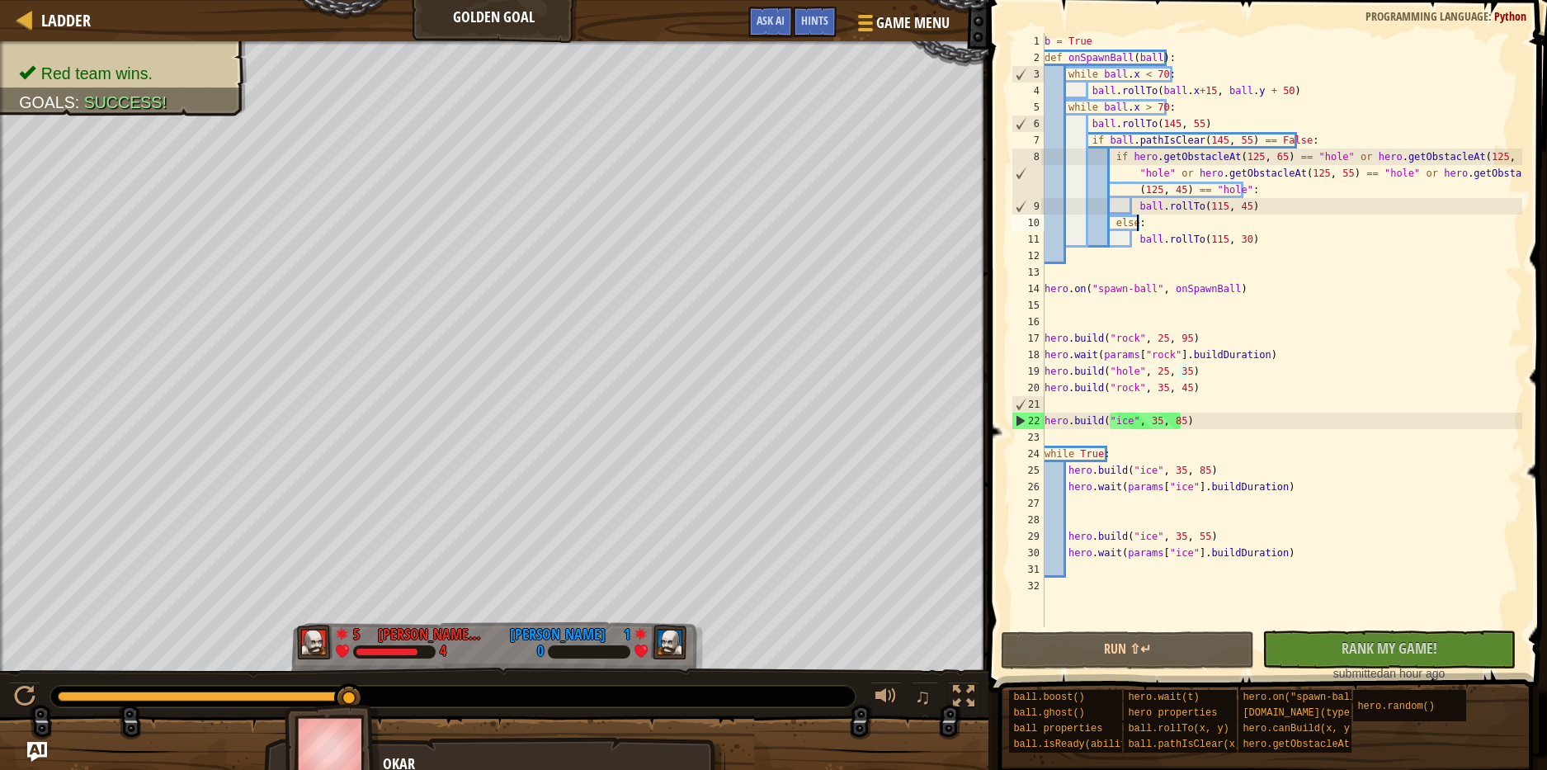
click at [1247, 215] on div "b = True def onSpawnBall ( ball ) : while ball . x < 70 : ball . rollTo ( ball …" at bounding box center [1281, 346] width 481 height 627
type textarea "else:"
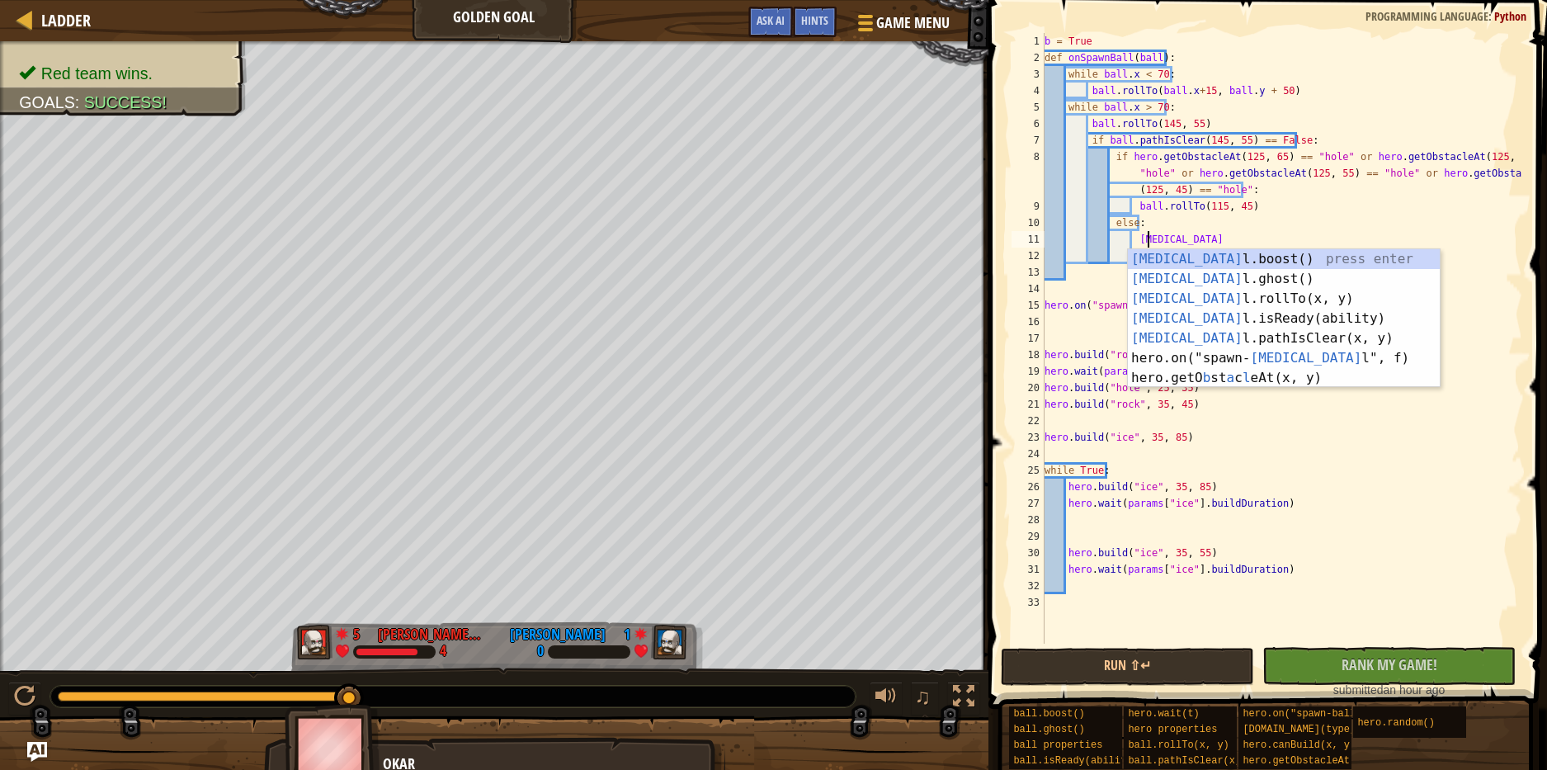
scroll to position [7, 8]
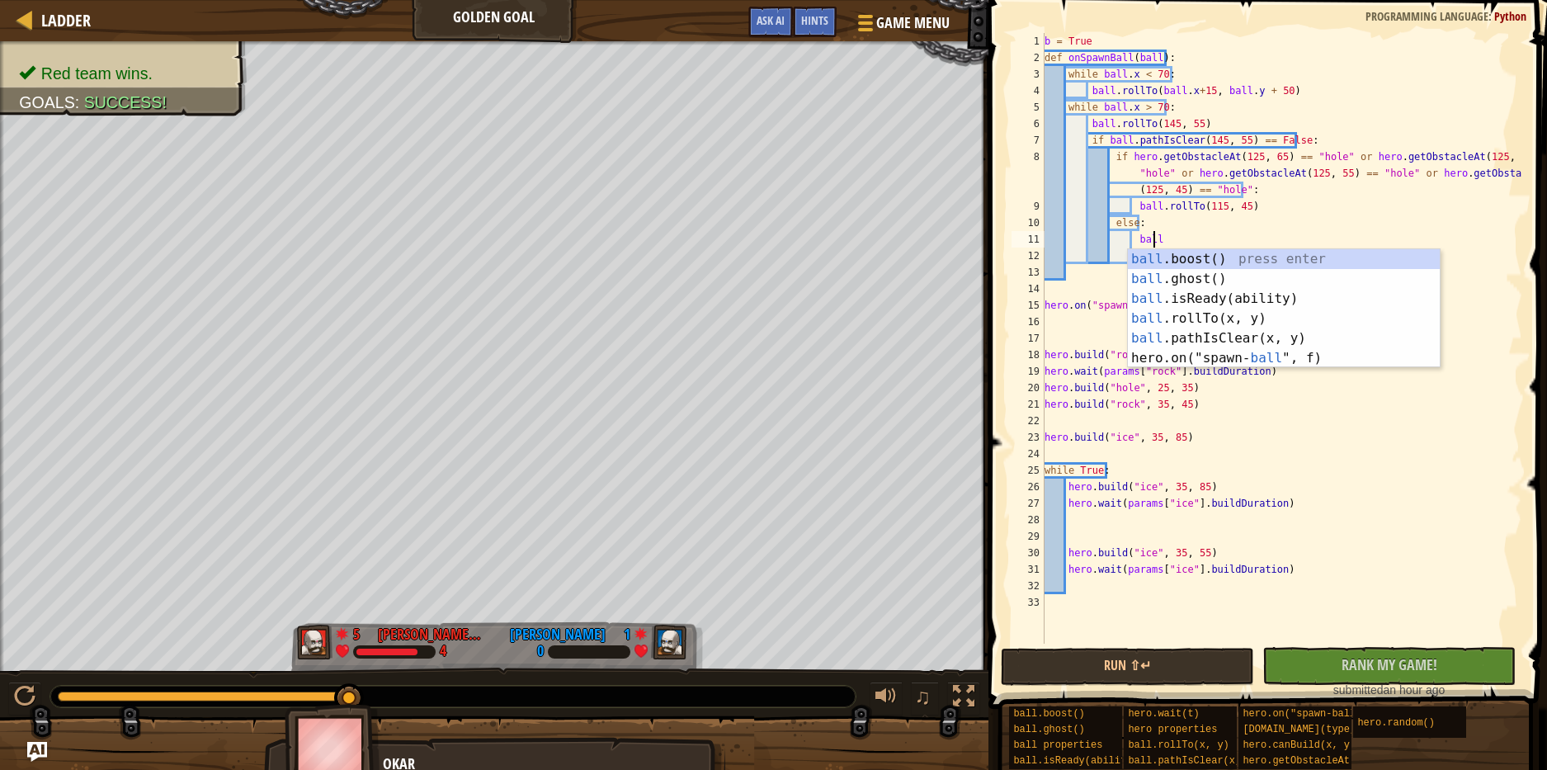
type textarea "ball."
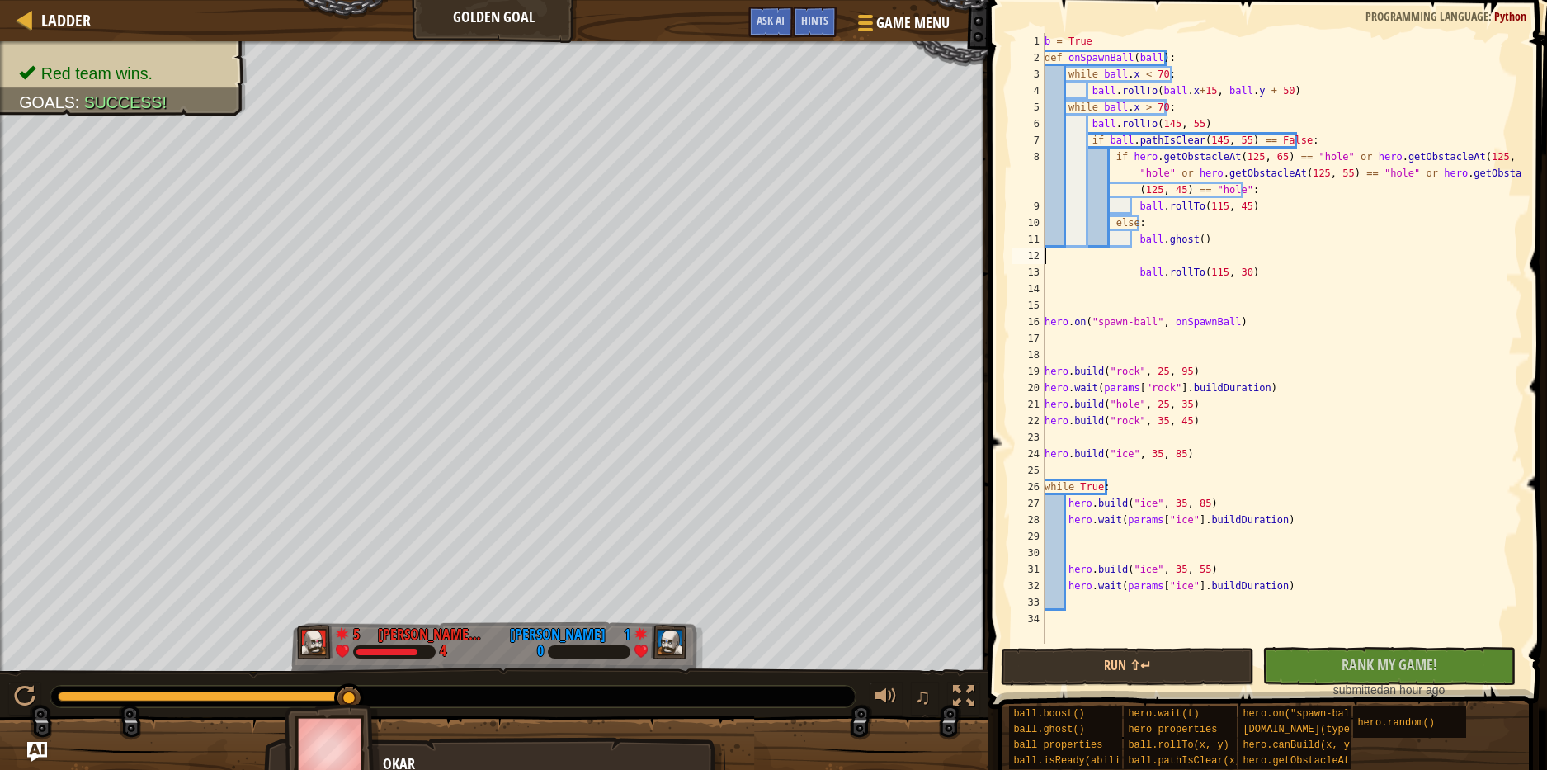
scroll to position [7, 0]
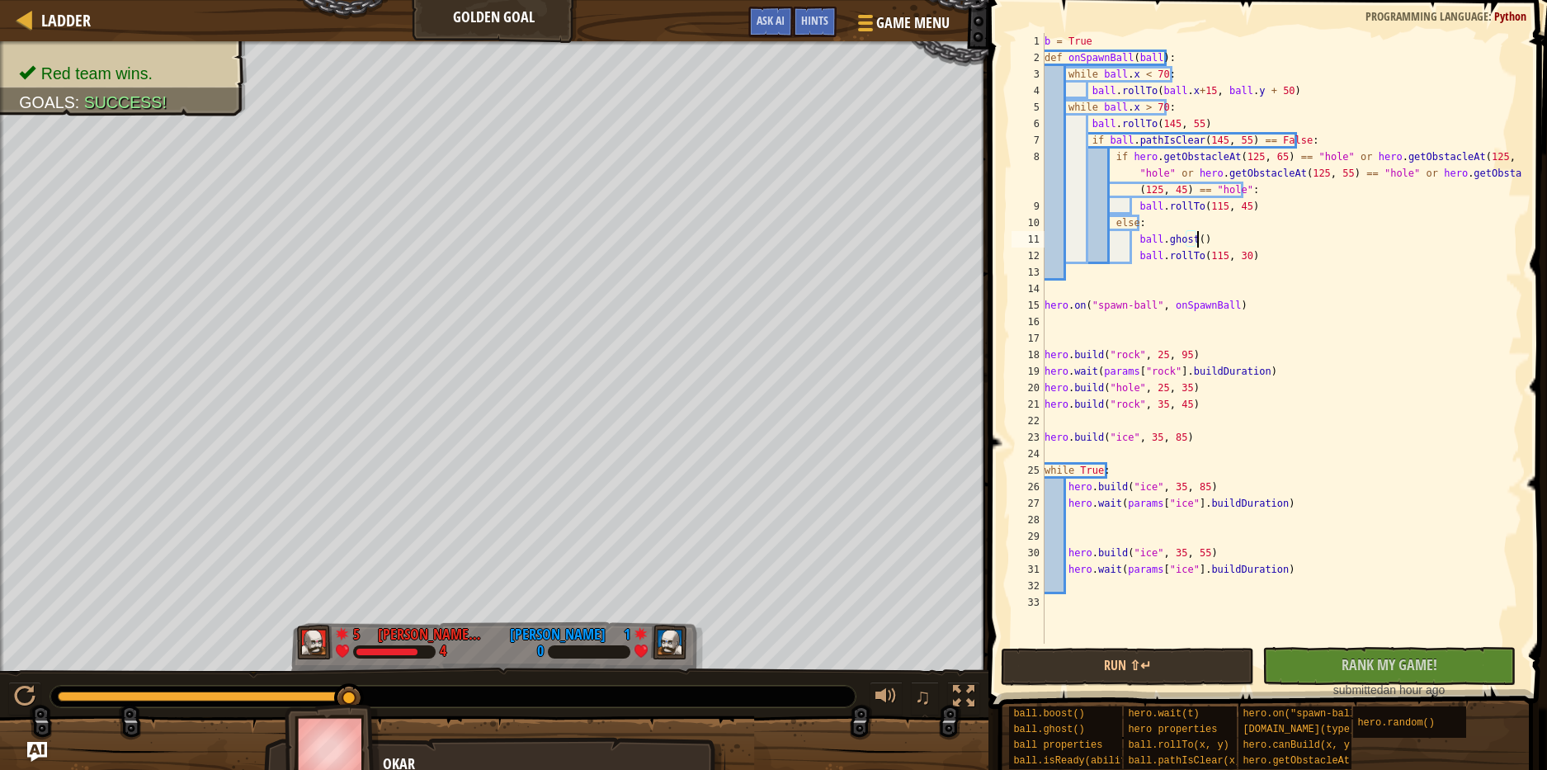
drag, startPoint x: 1244, startPoint y: 103, endPoint x: 1324, endPoint y: 85, distance: 82.1
click at [1273, 99] on div "b = True def onSpawnBall ( ball ) : while ball . x < 70 : ball . rollTo ( ball …" at bounding box center [1281, 355] width 481 height 644
click at [1323, 84] on div "b = True def onSpawnBall ( ball ) : while ball . x < 70 : ball . rollTo ( ball …" at bounding box center [1281, 355] width 481 height 644
click at [1240, 116] on div "b = True def onSpawnBall ( ball ) : while ball . x < 70 : ball . rollTo ( ball …" at bounding box center [1281, 355] width 481 height 644
click at [1239, 108] on div "b = True def onSpawnBall ( ball ) : while ball . x < 70 : ball . rollTo ( ball …" at bounding box center [1281, 355] width 481 height 644
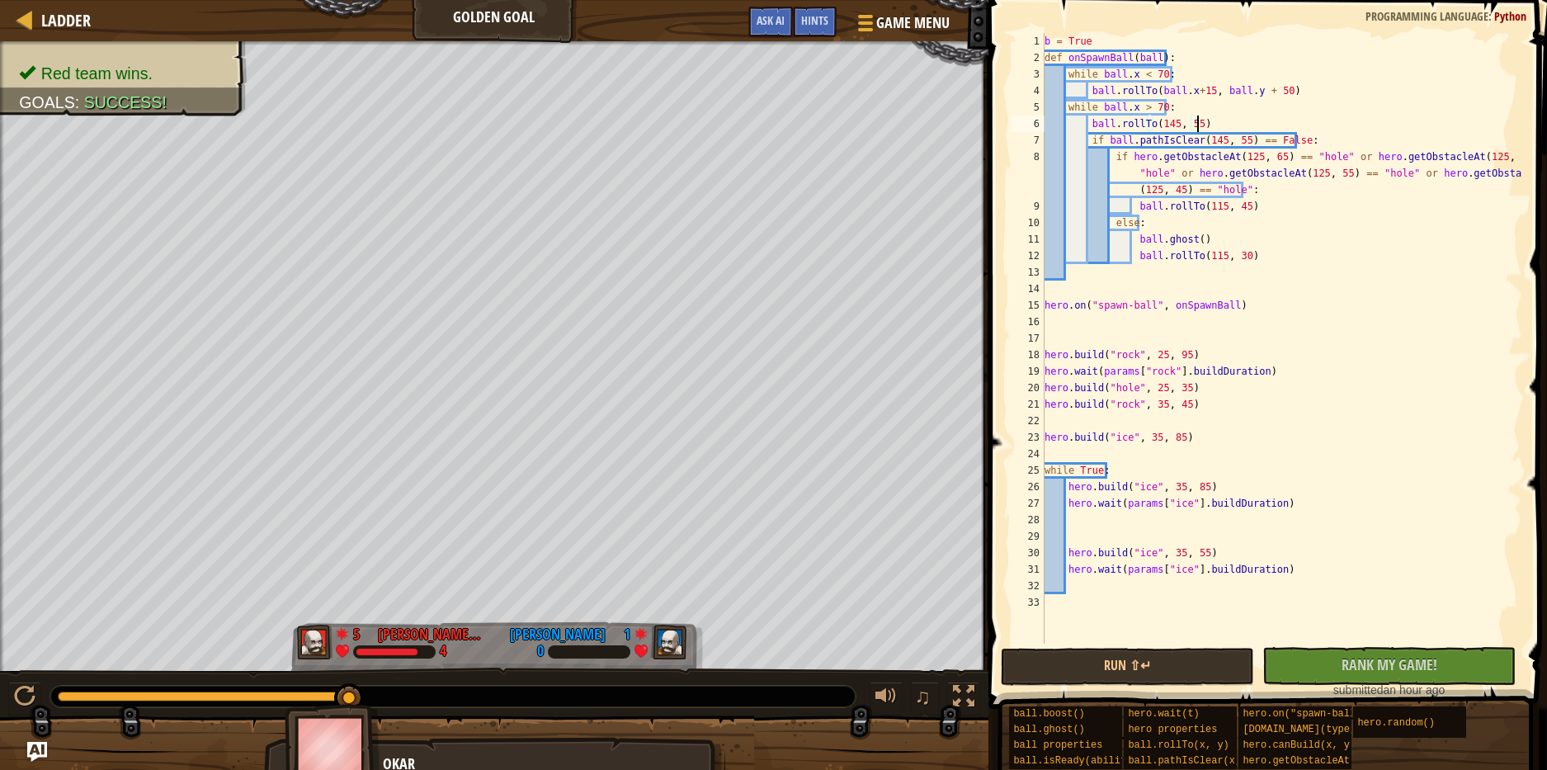
type textarea "while ball.x > 70:"
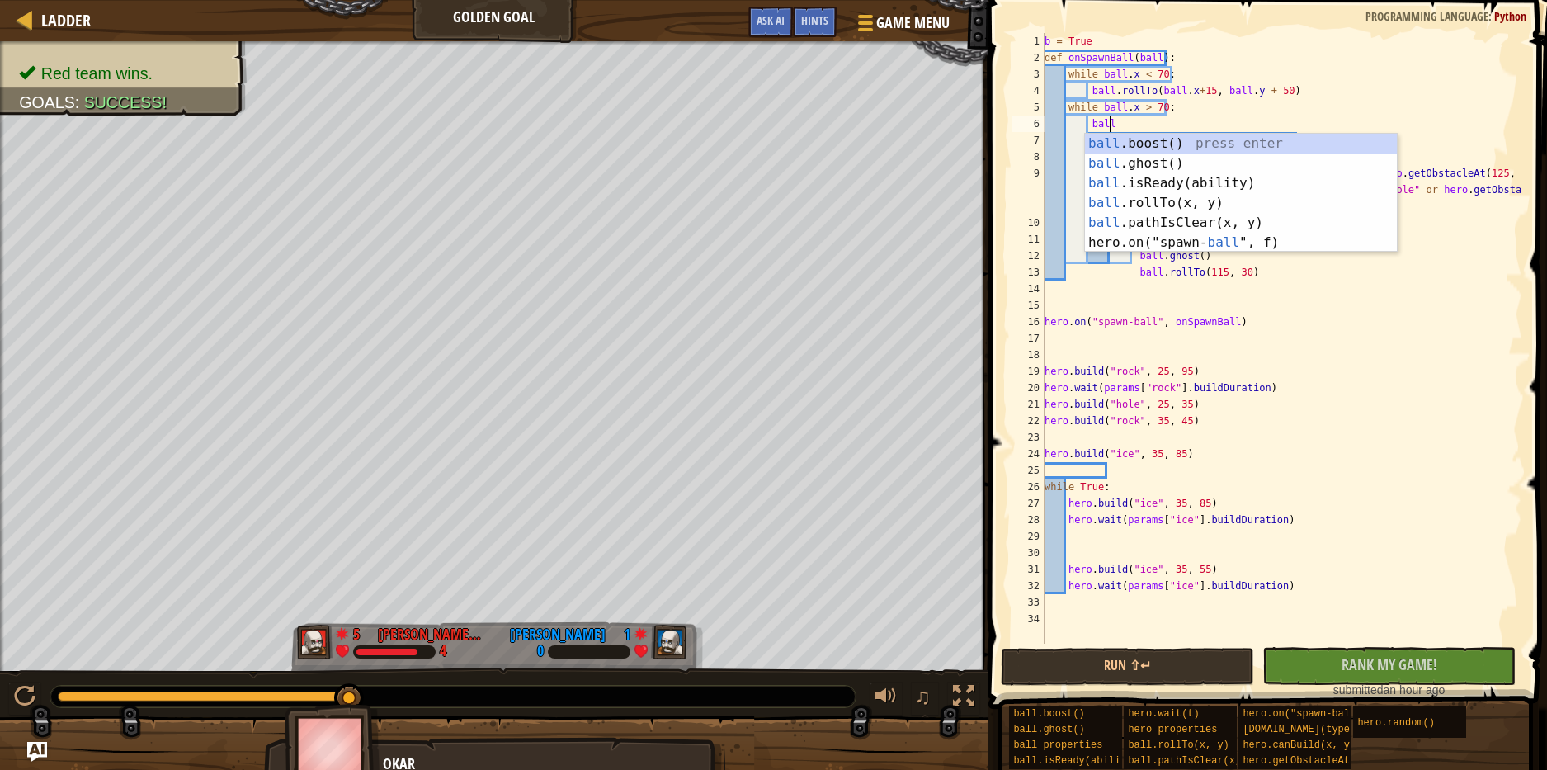
type textarea "ball."
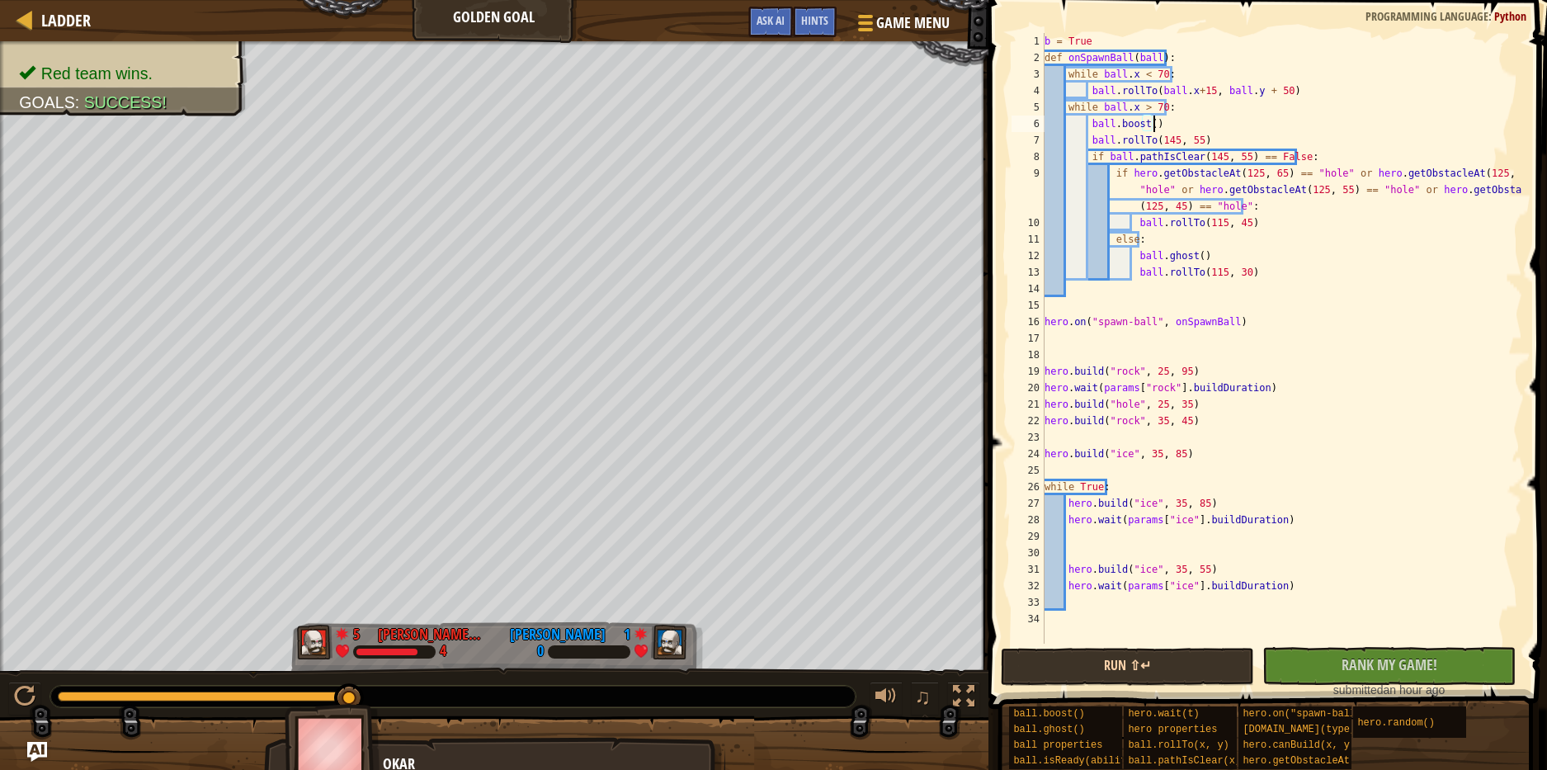
type textarea "ball.boost()"
click at [1145, 670] on button "Run ⇧↵" at bounding box center [1127, 667] width 253 height 38
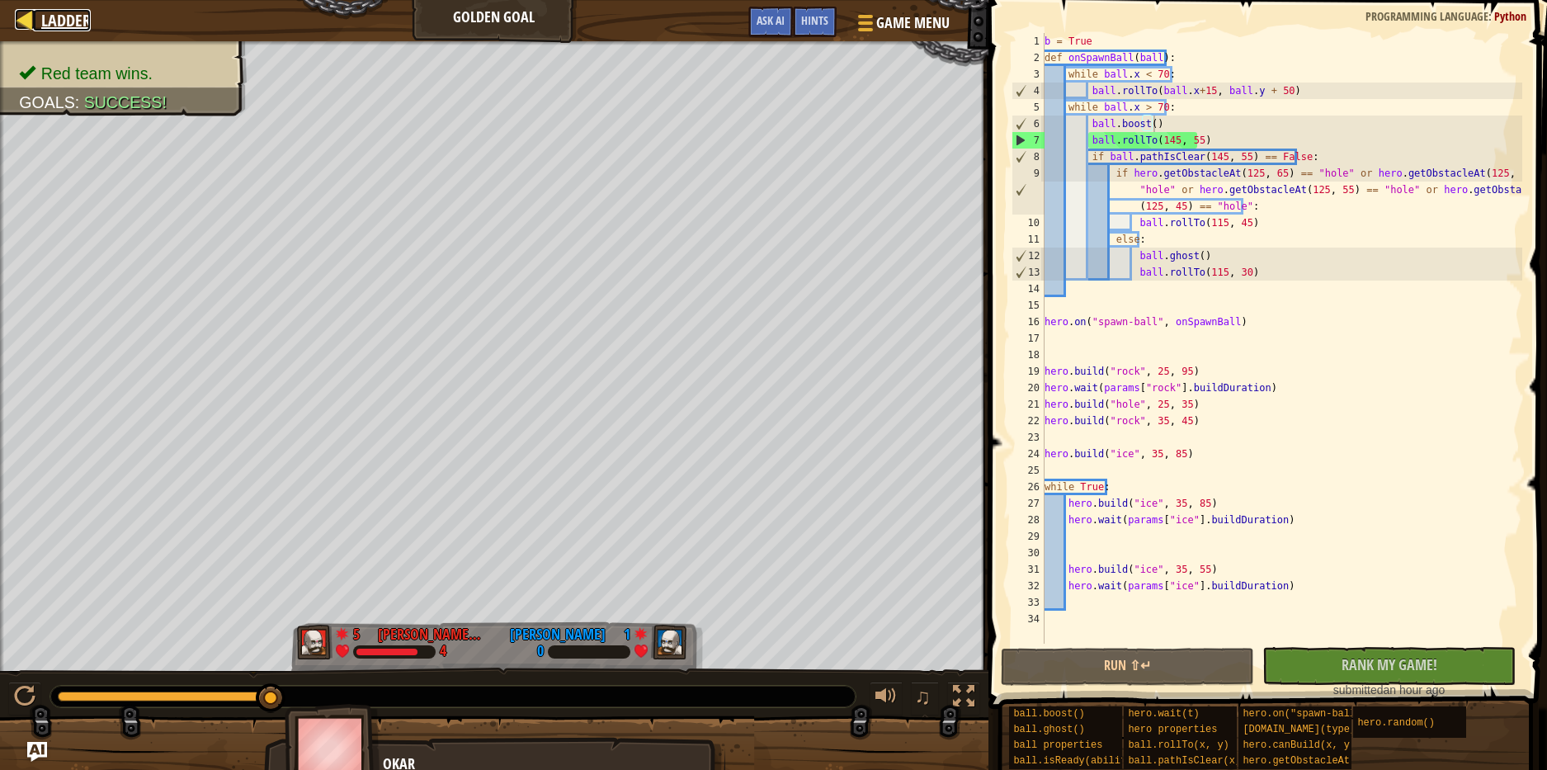
click at [65, 29] on span "Ladder" at bounding box center [66, 20] width 50 height 22
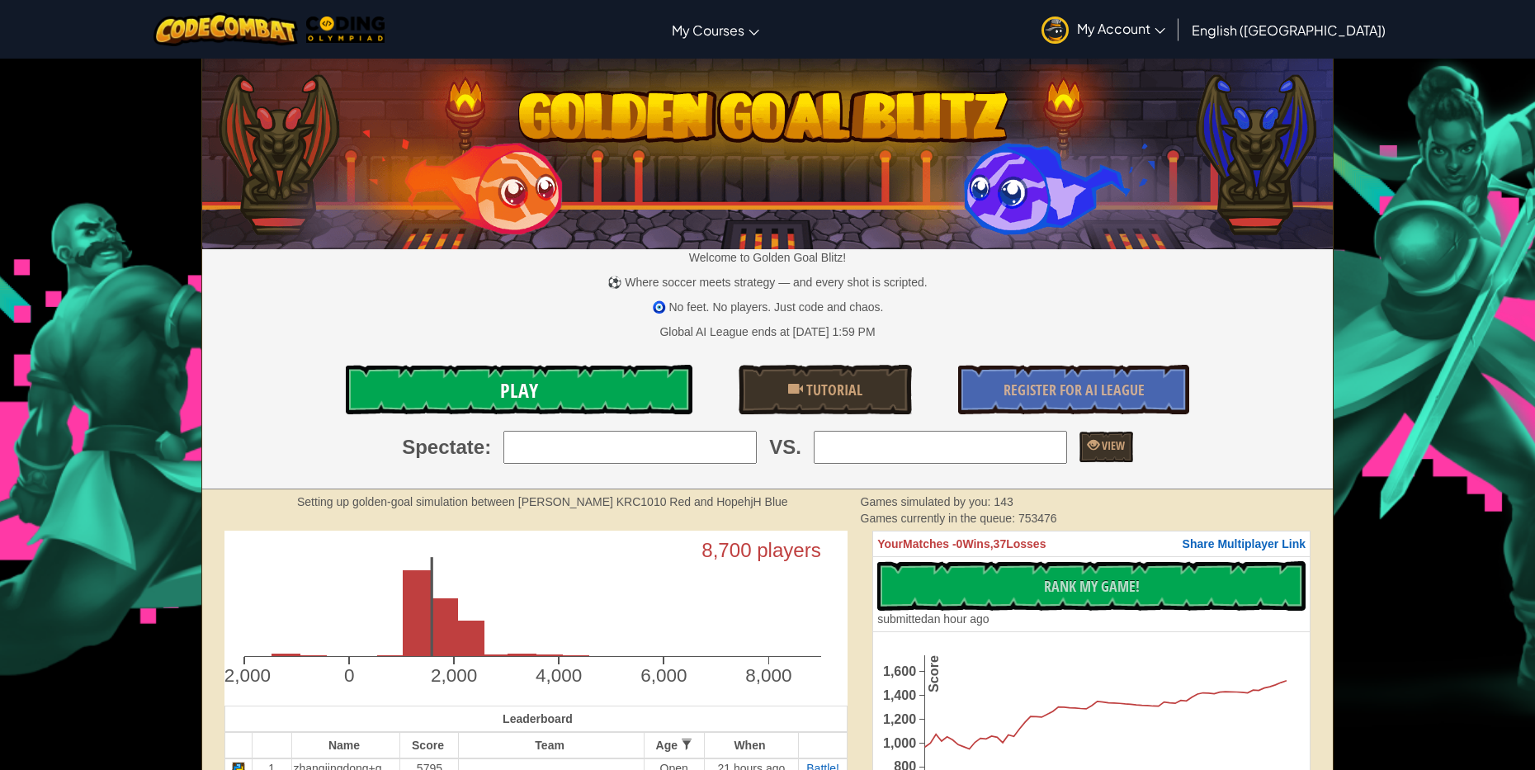
click at [443, 402] on link "Play" at bounding box center [519, 390] width 347 height 50
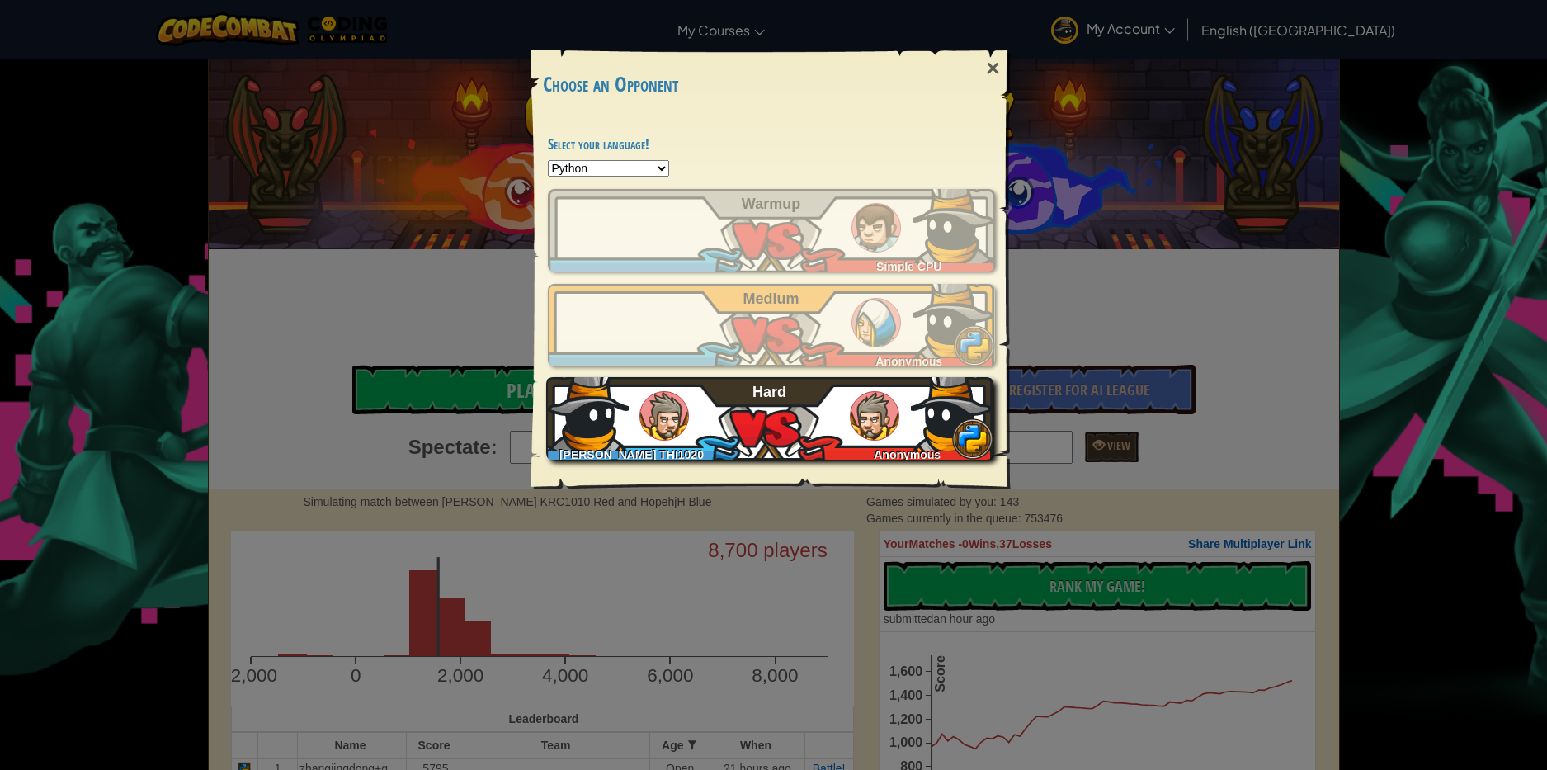
click at [733, 397] on div "JONATHAN ORMAN THI1020 Anonymous Hard" at bounding box center [769, 418] width 447 height 83
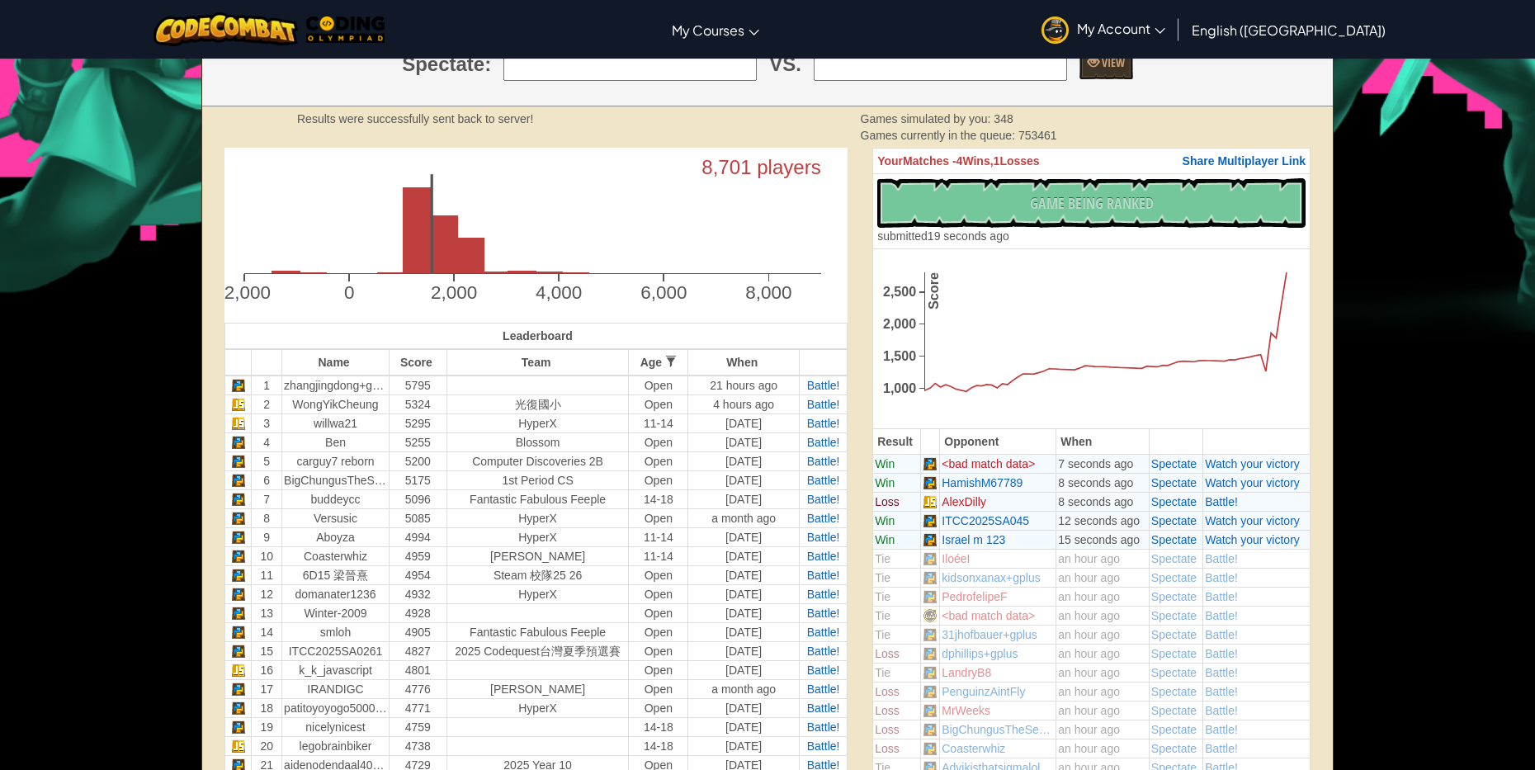
scroll to position [413, 0]
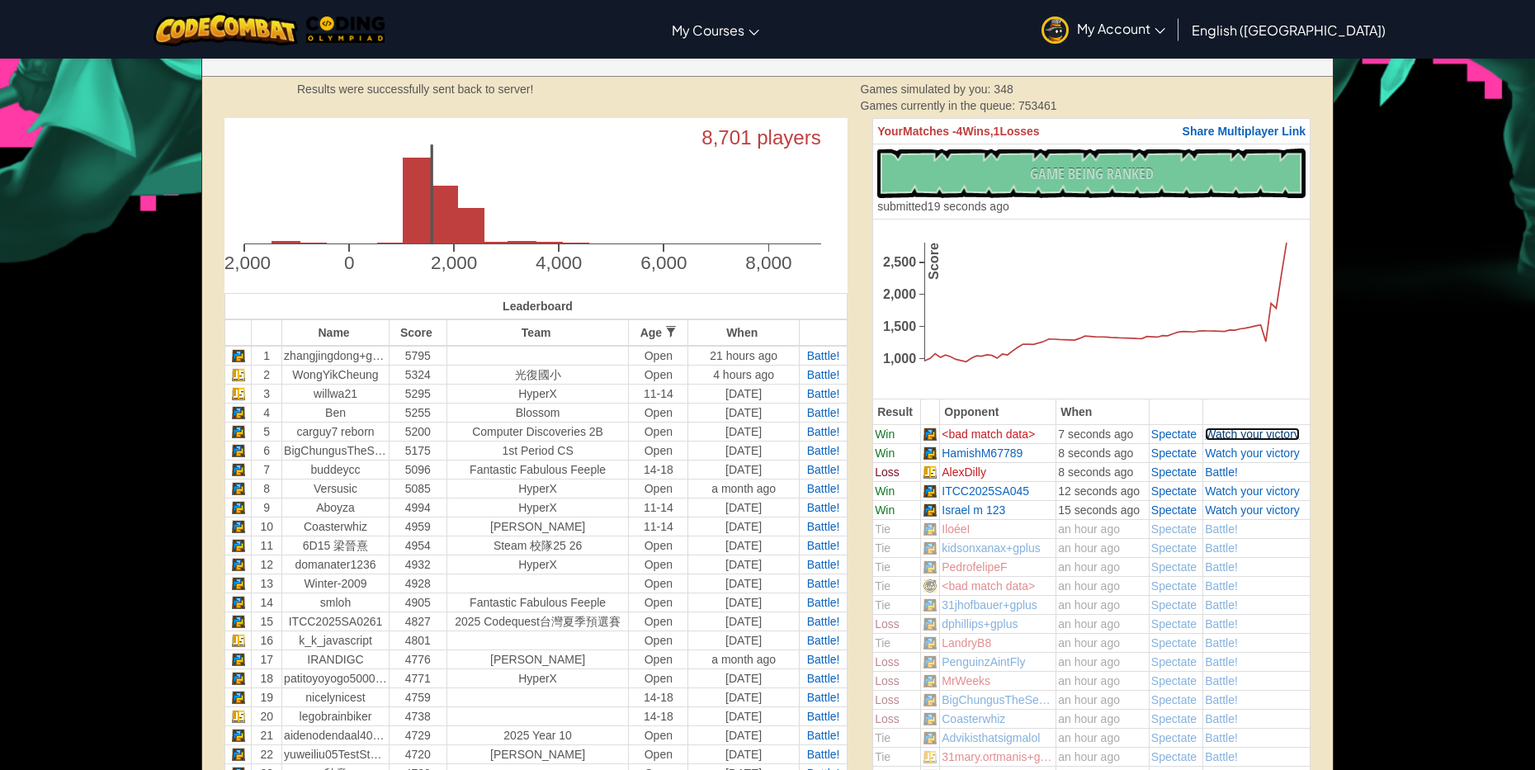
click at [1223, 435] on span "Watch your victory" at bounding box center [1252, 433] width 95 height 13
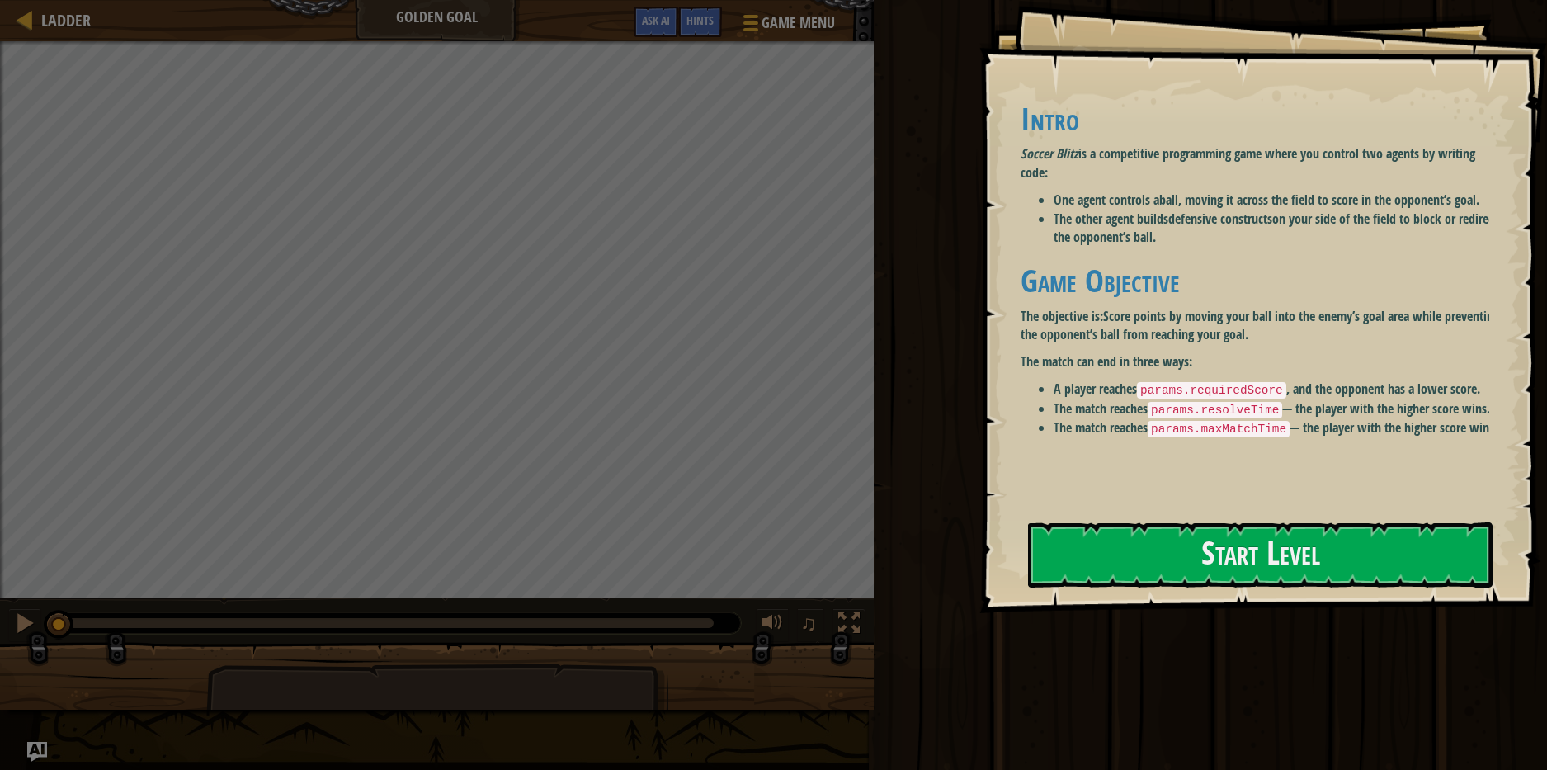
click at [1368, 438] on li "The match reaches params.maxMatchTime — the player with the higher score wins." at bounding box center [1278, 428] width 448 height 20
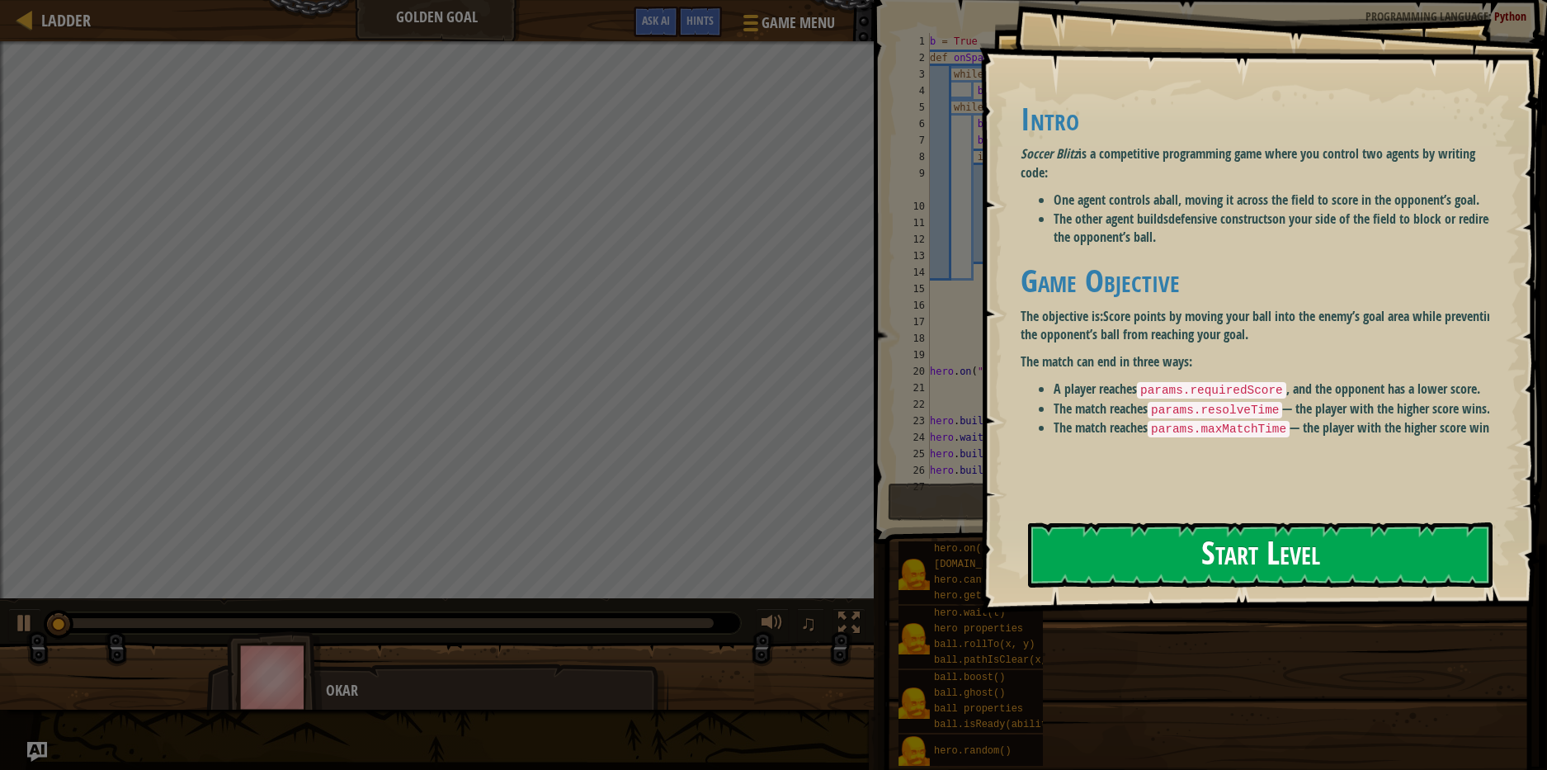
click at [1328, 546] on button "Start Level" at bounding box center [1260, 554] width 465 height 65
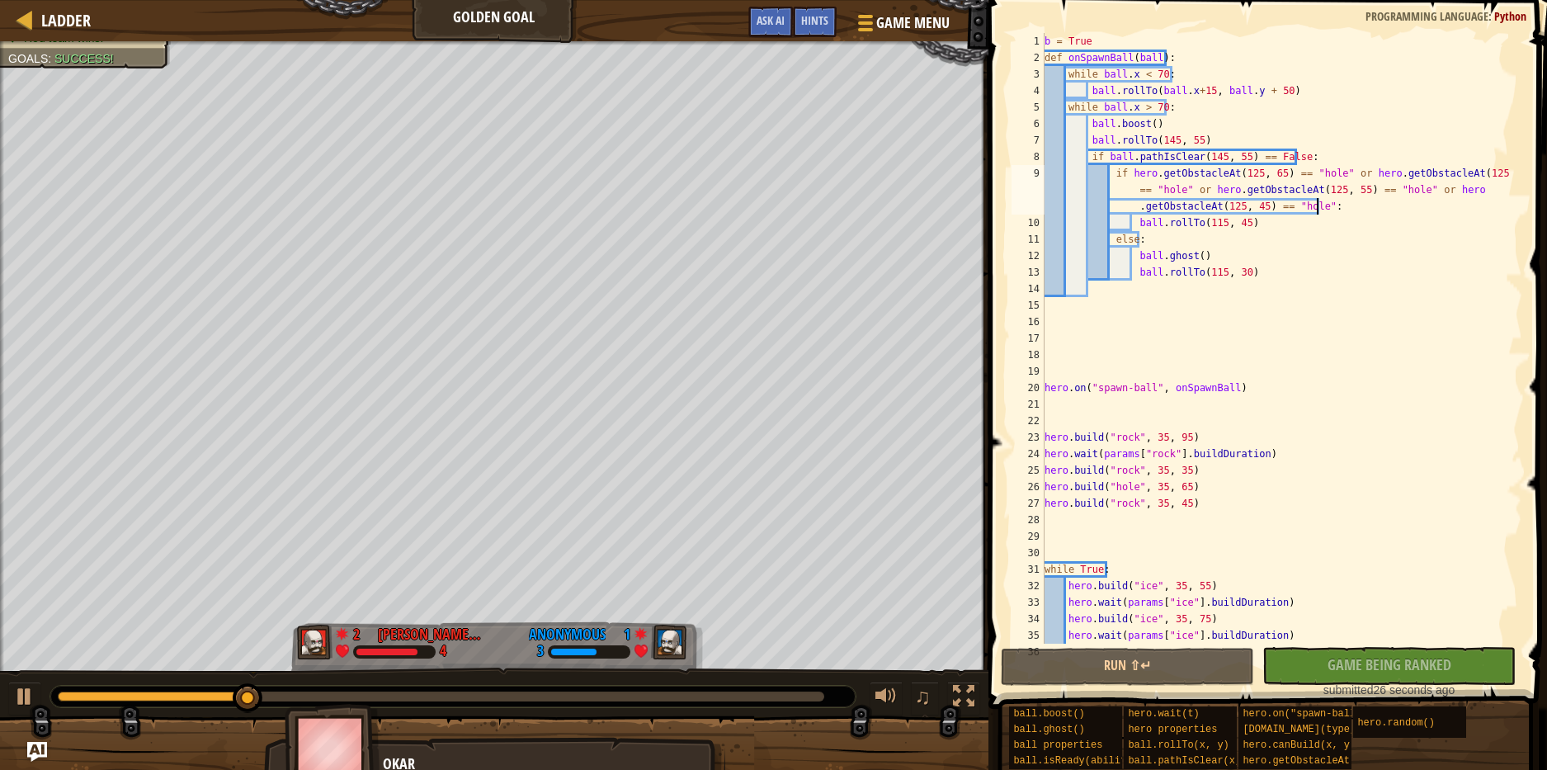
click at [1330, 210] on div "b = True def onSpawnBall ( ball ) : while ball . x < 70 : ball . rollTo ( ball …" at bounding box center [1275, 355] width 469 height 644
type textarea "if hero.getObstacleAt(125, 65) == "hole" or hero.getObstacleAt(125, 75) == "hol…"
click at [1331, 207] on div "b = True def onSpawnBall ( ball ) : while ball . x < 70 : ball . rollTo ( ball …" at bounding box center [1275, 355] width 469 height 644
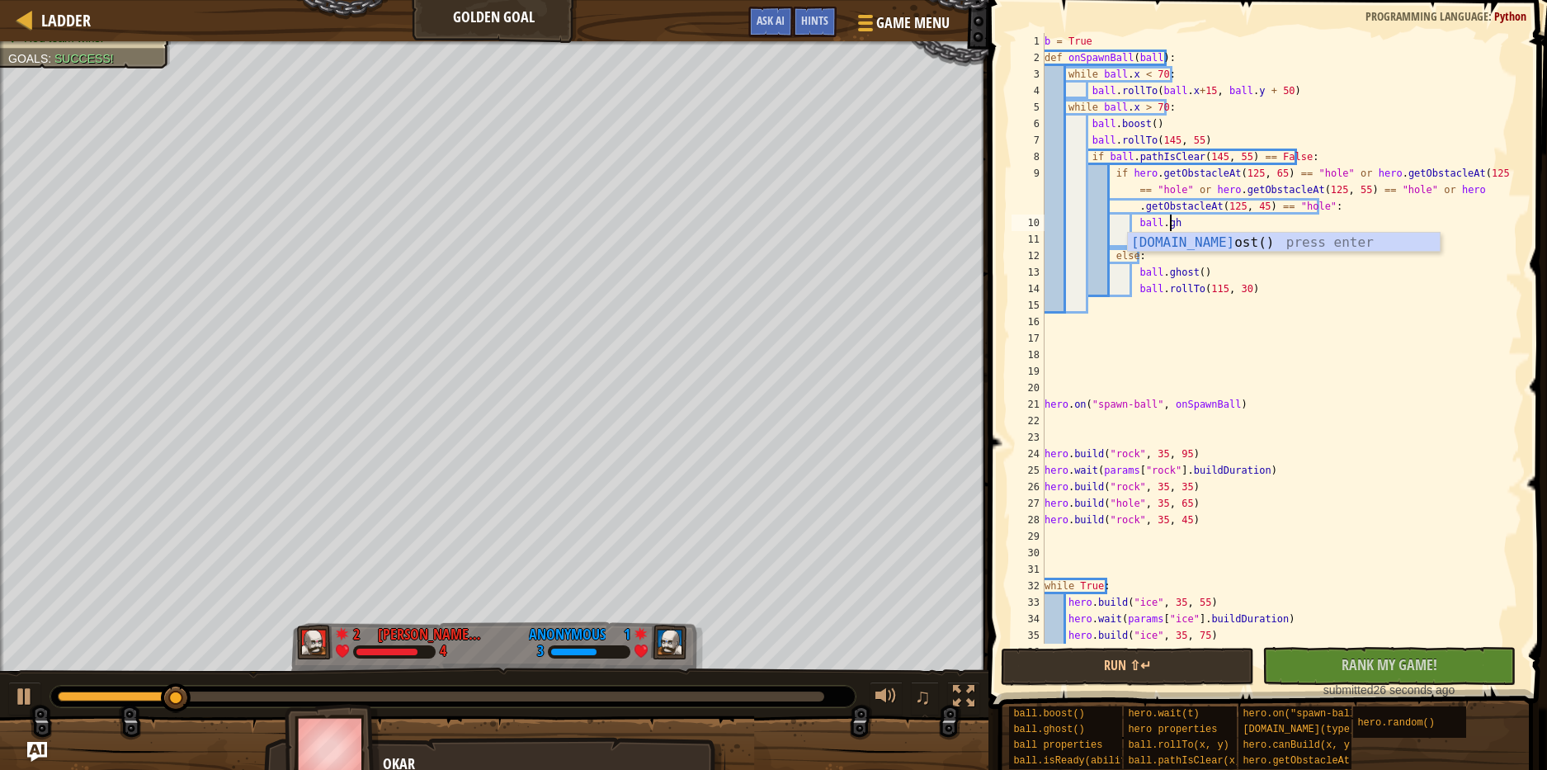
type textarea "ball.ghost"
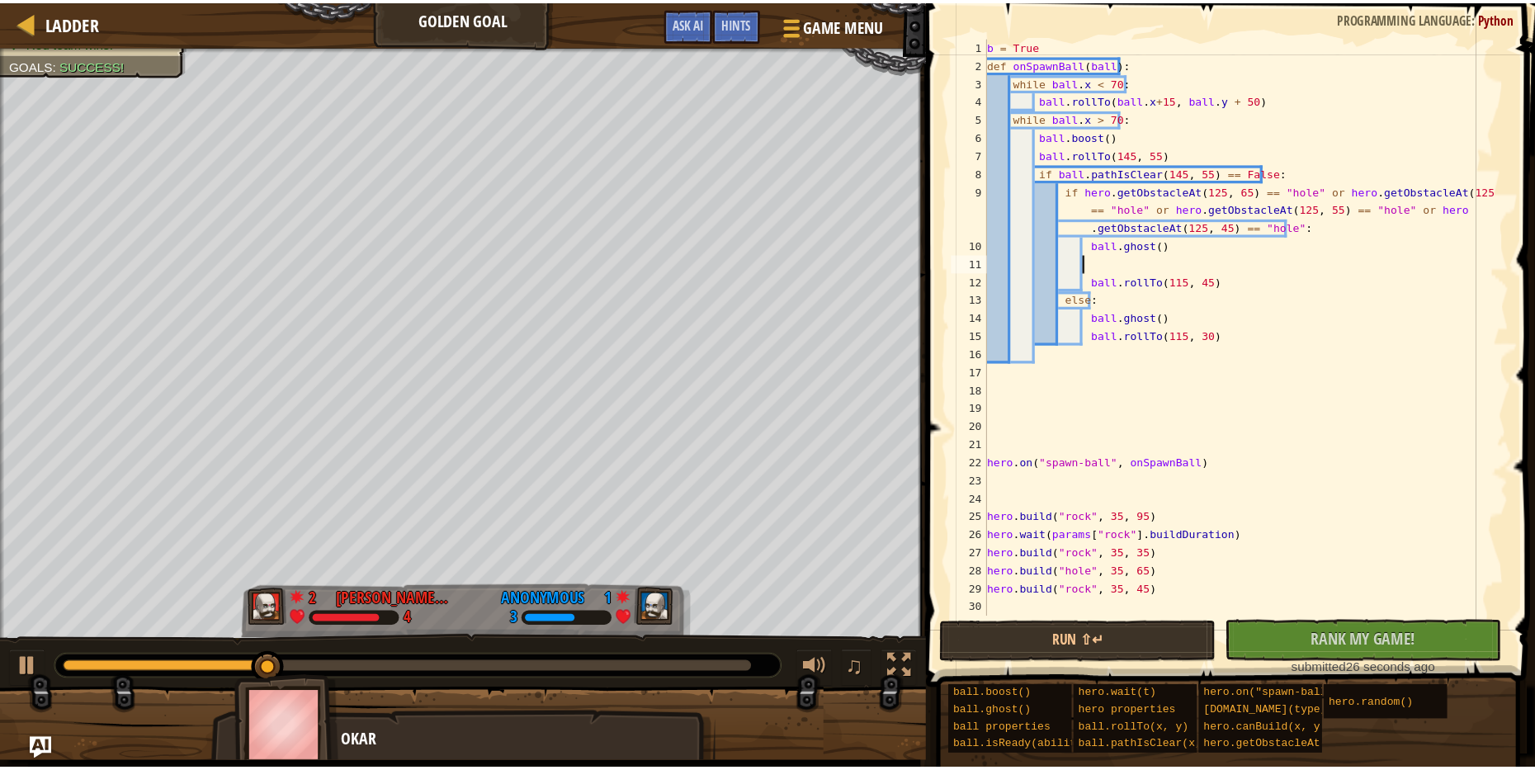
scroll to position [7, 6]
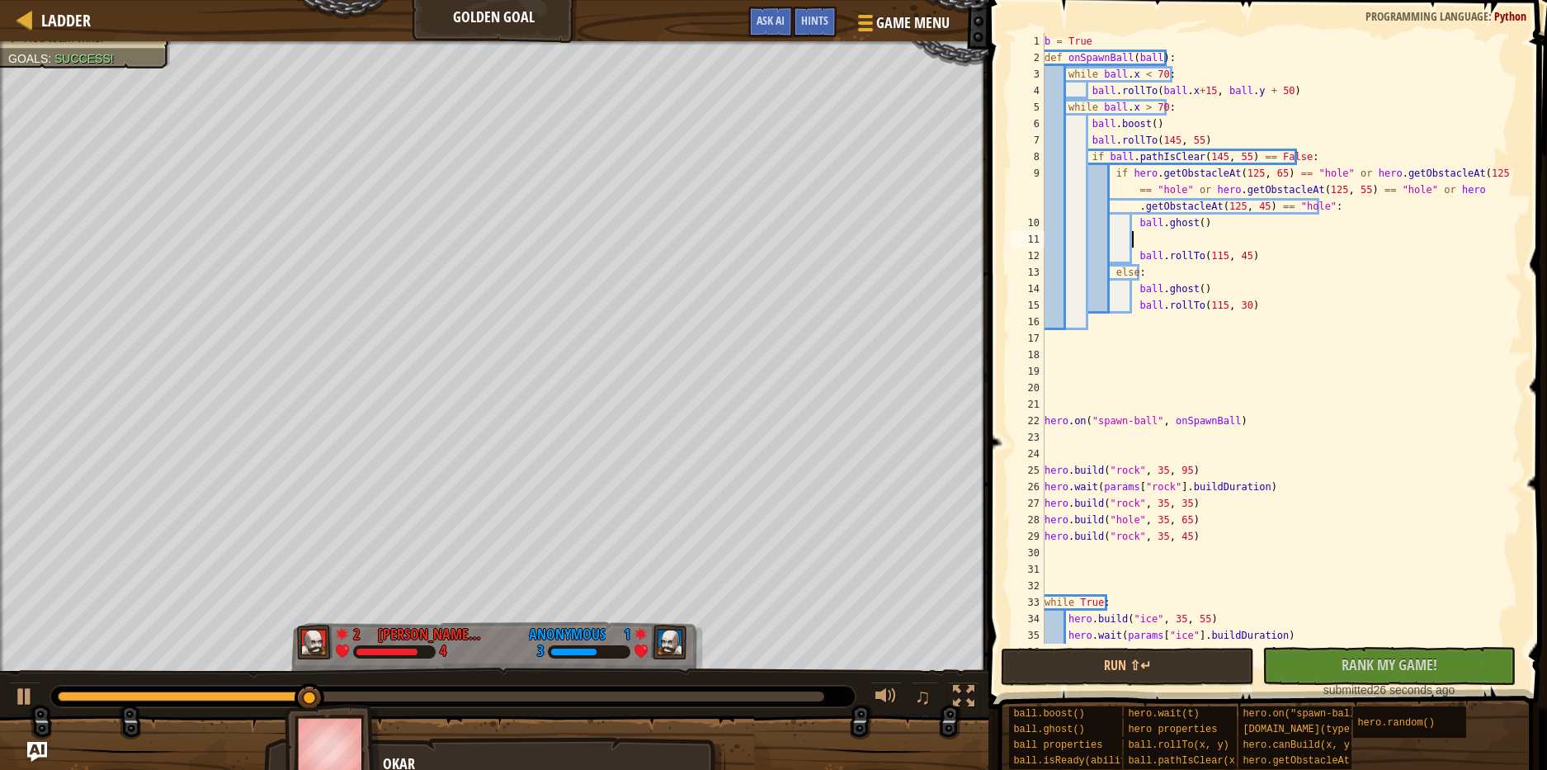
click at [624, 701] on div "1:25.6 Now: 0:39.8 Max: 2:01.1" at bounding box center [452, 696] width 805 height 21
drag, startPoint x: 706, startPoint y: 694, endPoint x: 269, endPoint y: 701, distance: 437.4
click at [635, 700] on div at bounding box center [441, 697] width 767 height 10
click at [721, 701] on div at bounding box center [441, 697] width 767 height 10
click at [774, 707] on div at bounding box center [453, 696] width 807 height 23
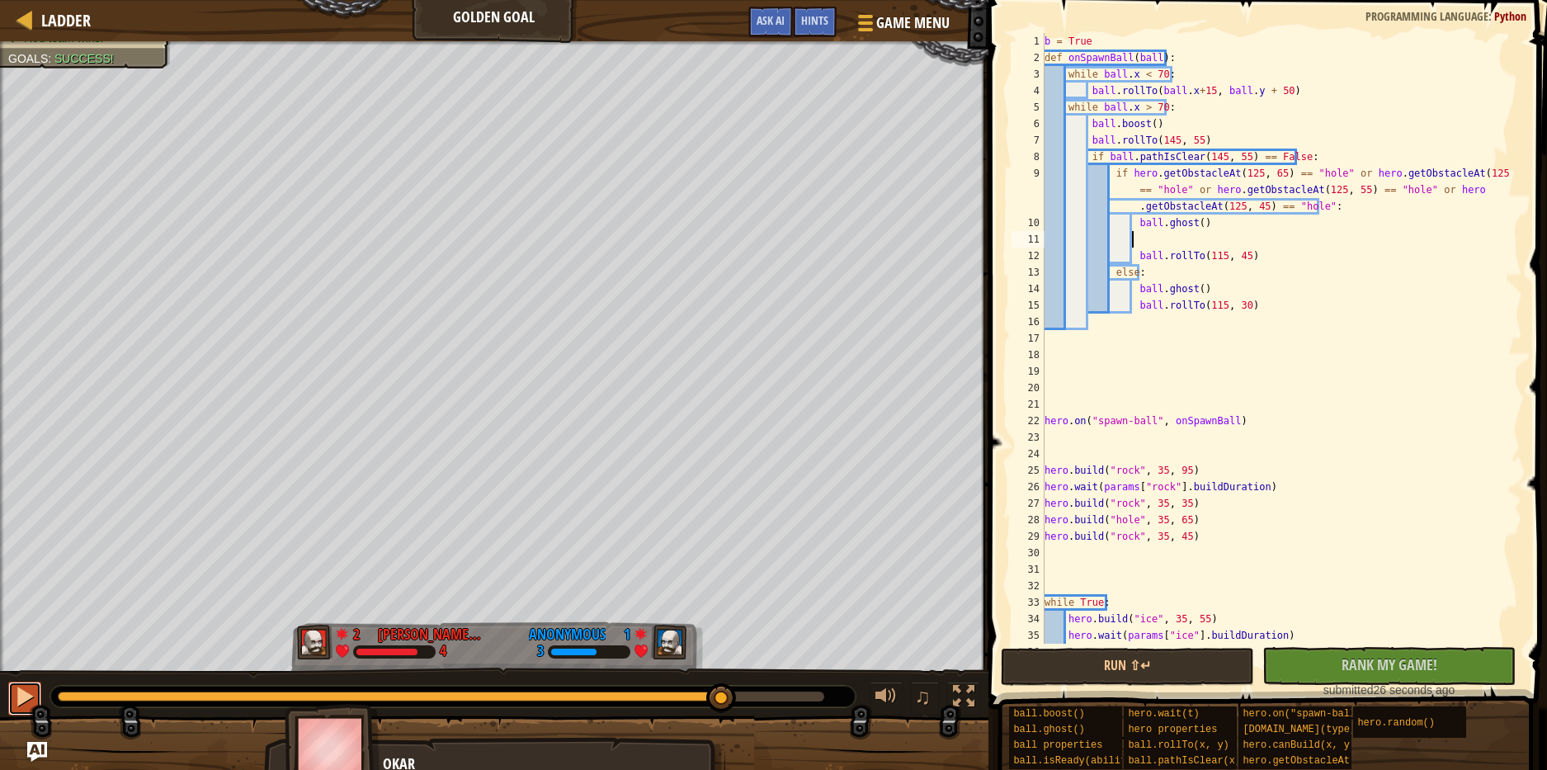
click at [30, 697] on div at bounding box center [24, 696] width 21 height 21
click at [74, 33] on div "Ladder" at bounding box center [62, 20] width 58 height 41
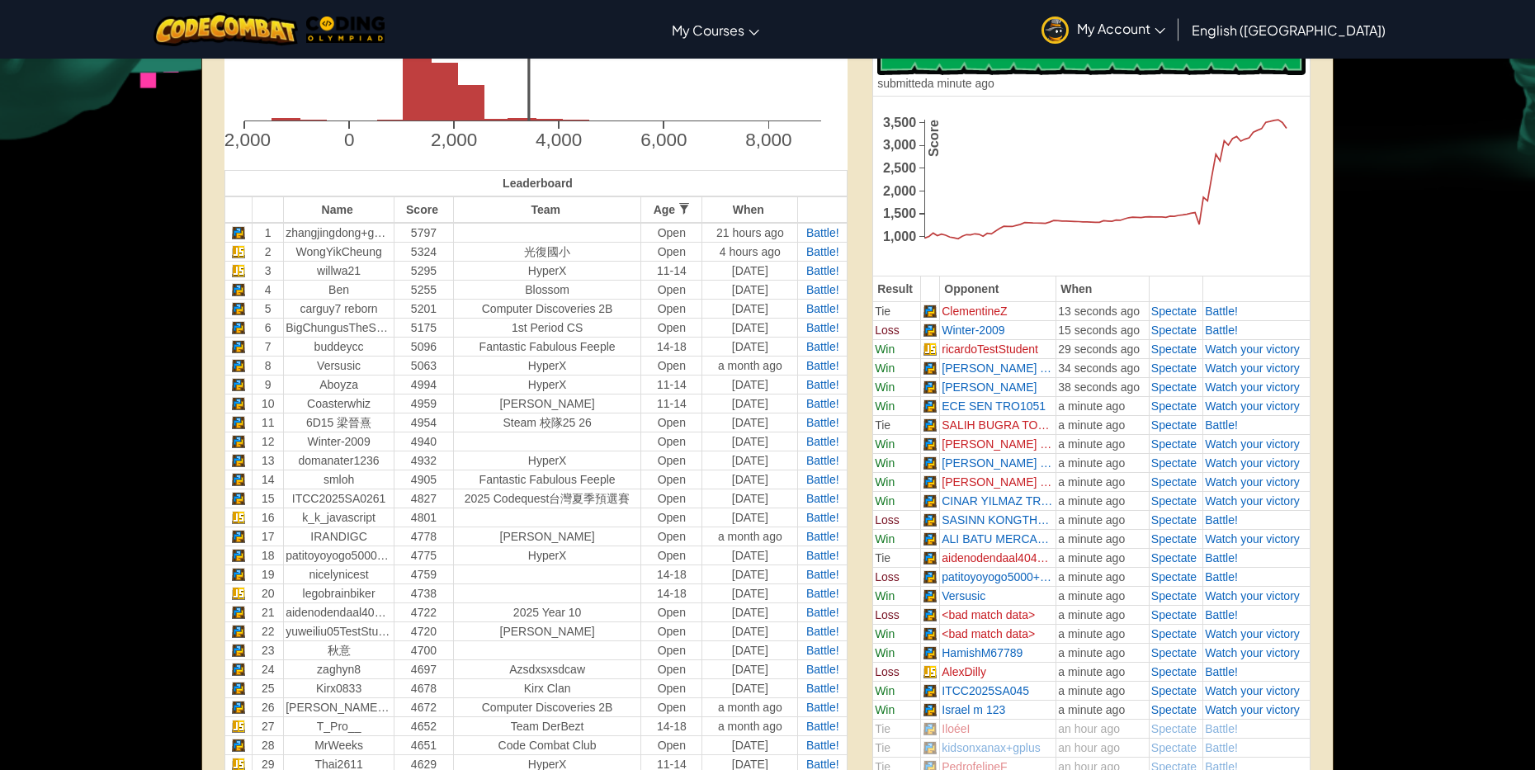
scroll to position [413, 0]
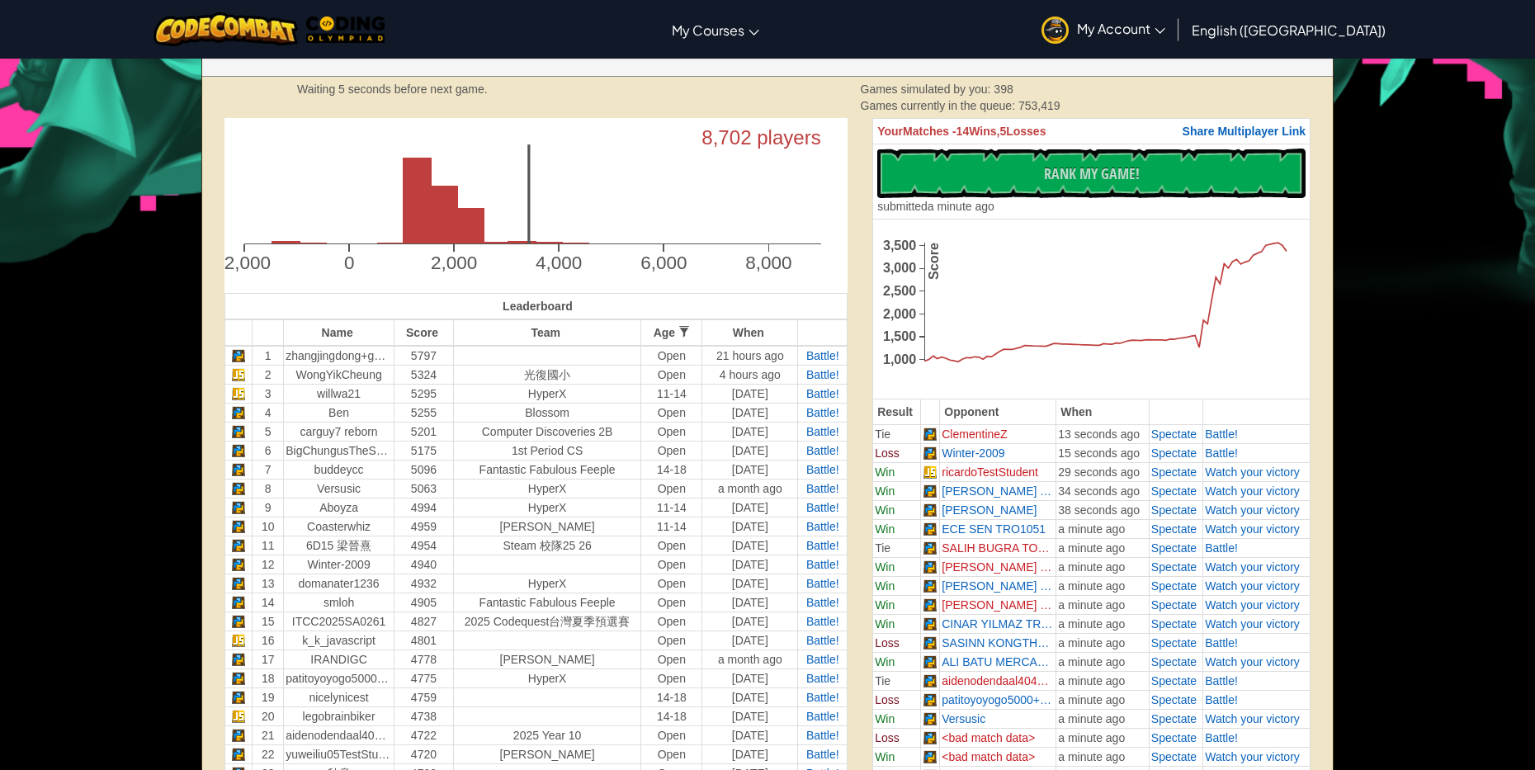
click at [682, 334] on div at bounding box center [684, 332] width 12 height 12
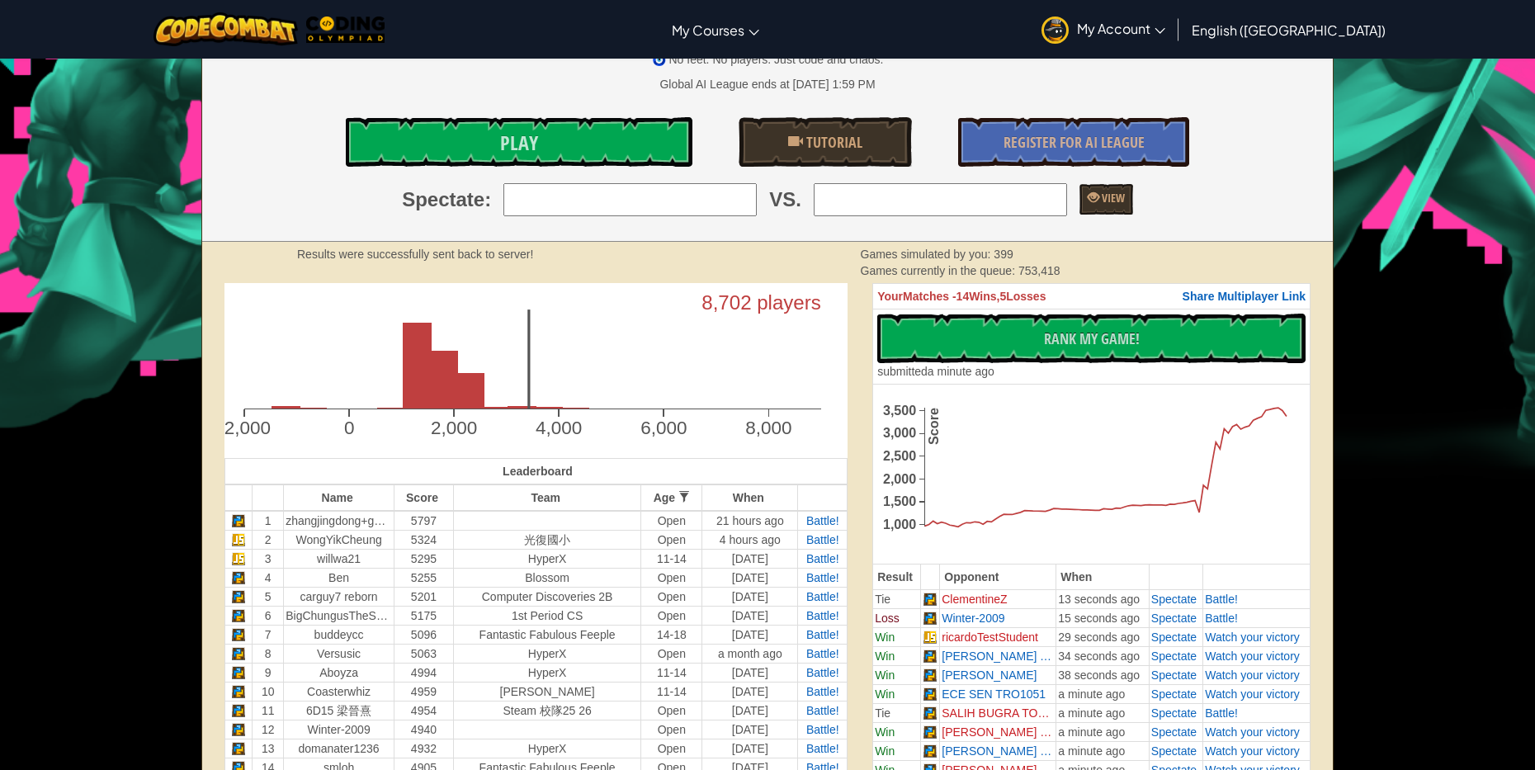
click at [526, 347] on icon "8,702 players -2,000 0 2,000 4,000 6,000 8,000" at bounding box center [535, 366] width 623 height 166
click at [531, 342] on icon "8,702 players -2,000 0 2,000 4,000 6,000 8,000" at bounding box center [535, 366] width 623 height 166
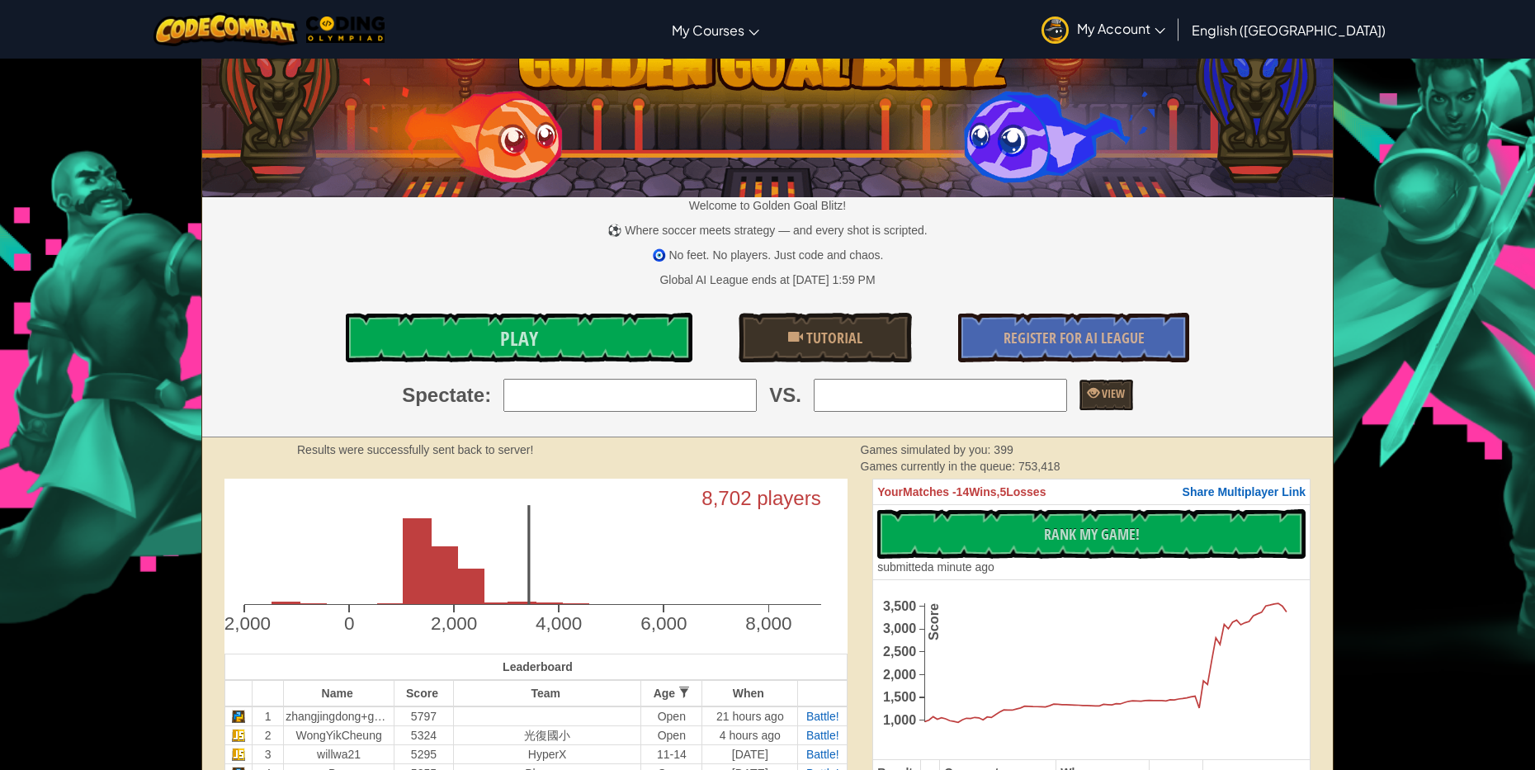
scroll to position [0, 0]
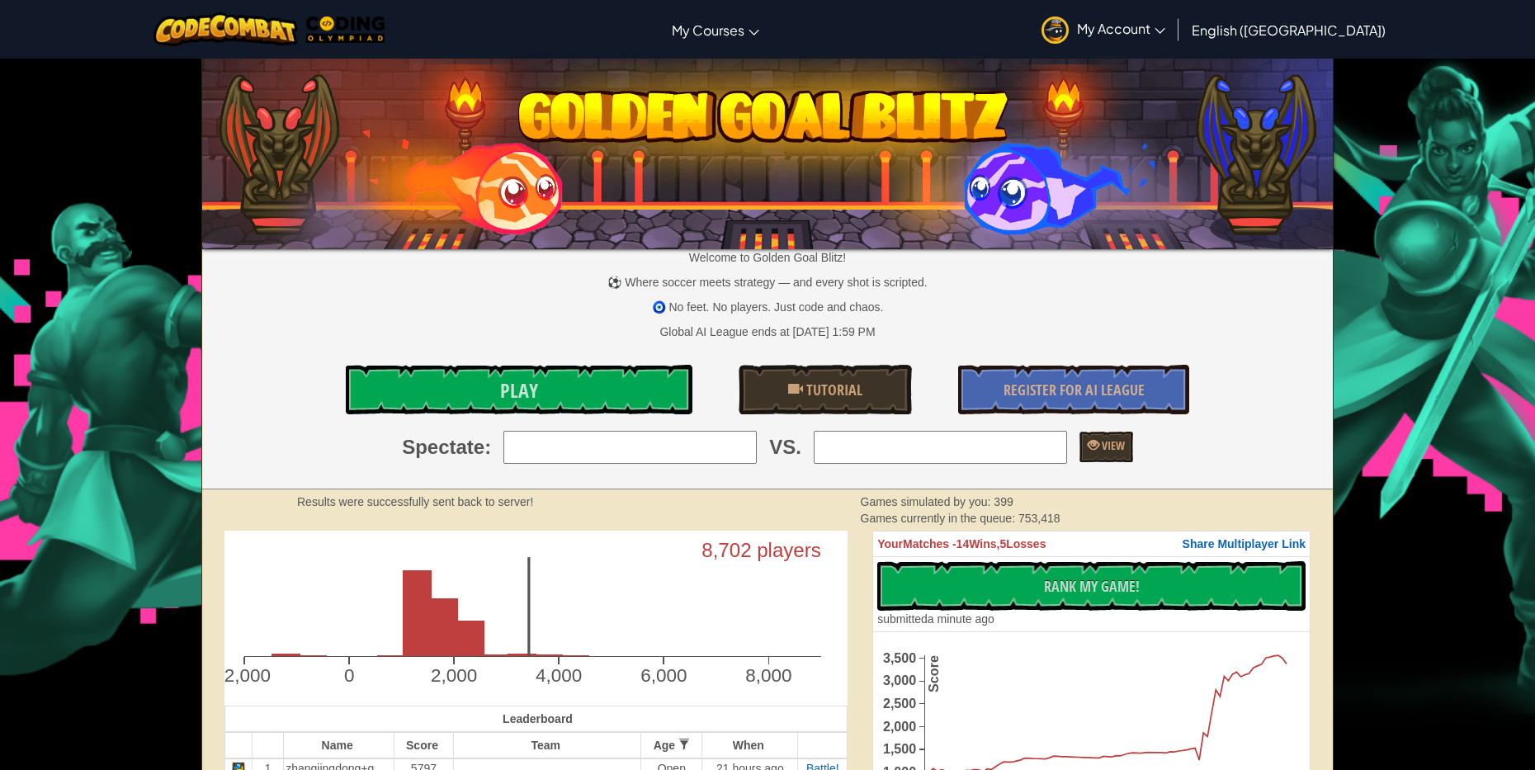
click at [1282, 139] on img at bounding box center [767, 150] width 1131 height 197
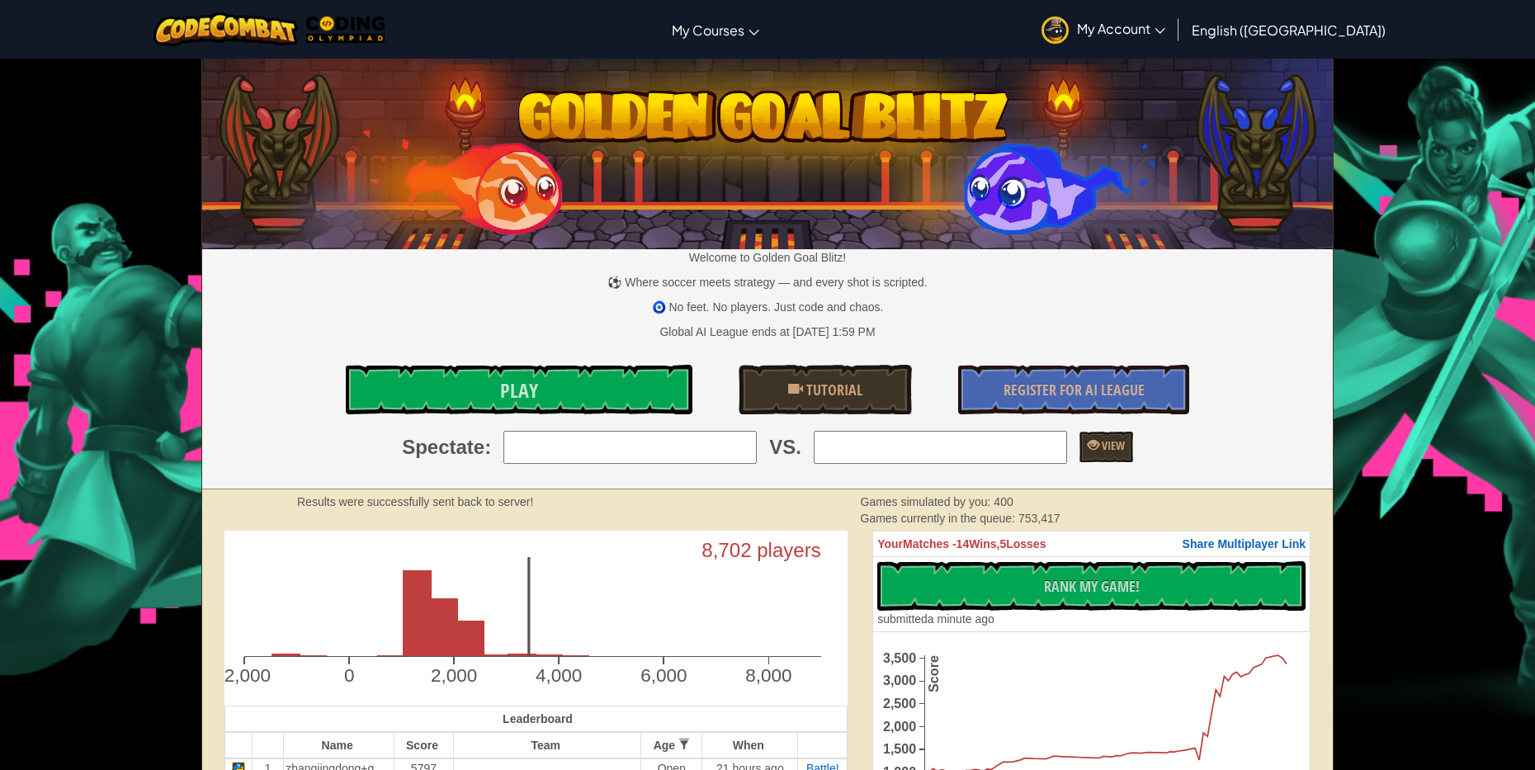
click at [1173, 40] on link "My Account" at bounding box center [1103, 29] width 140 height 52
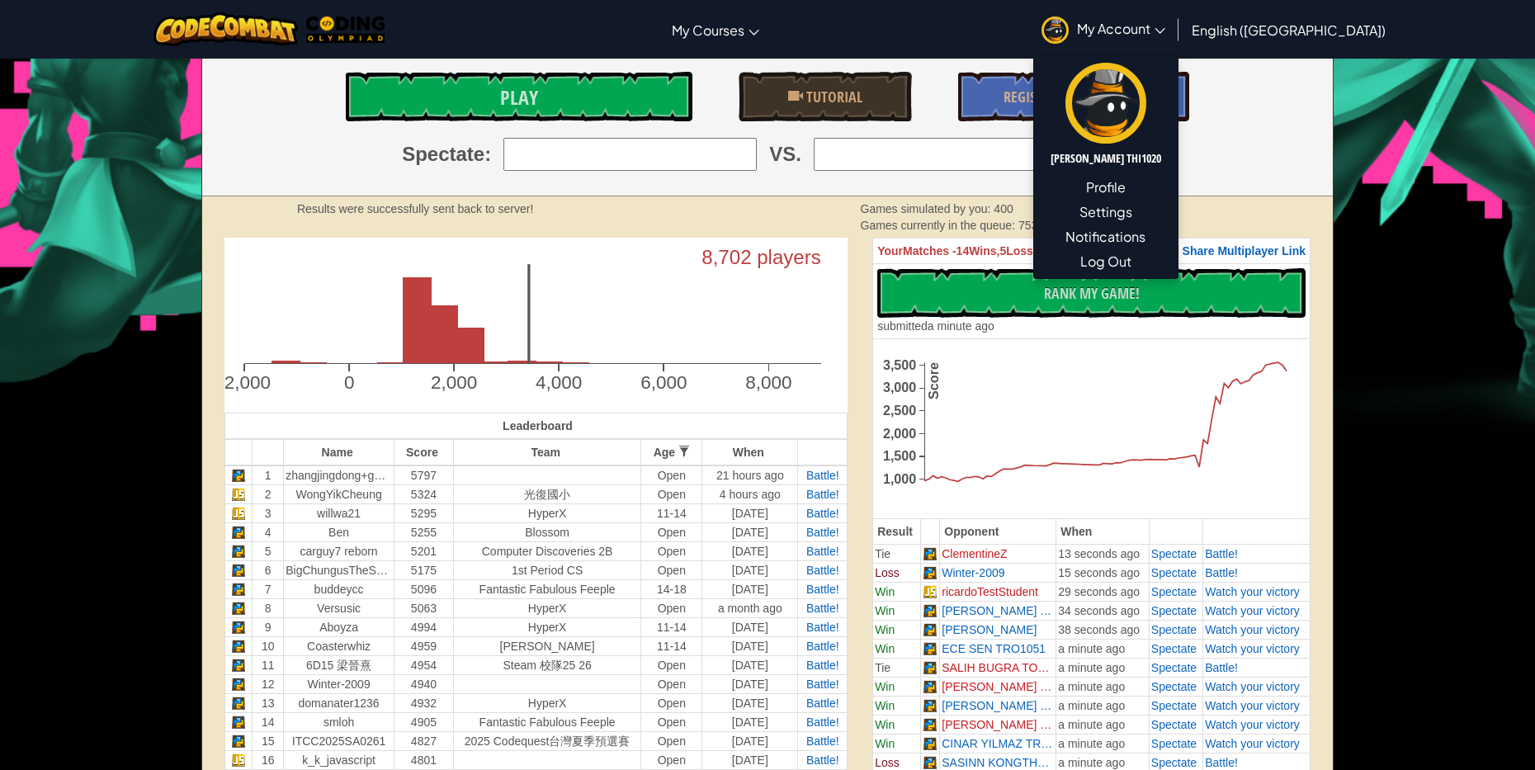
scroll to position [330, 0]
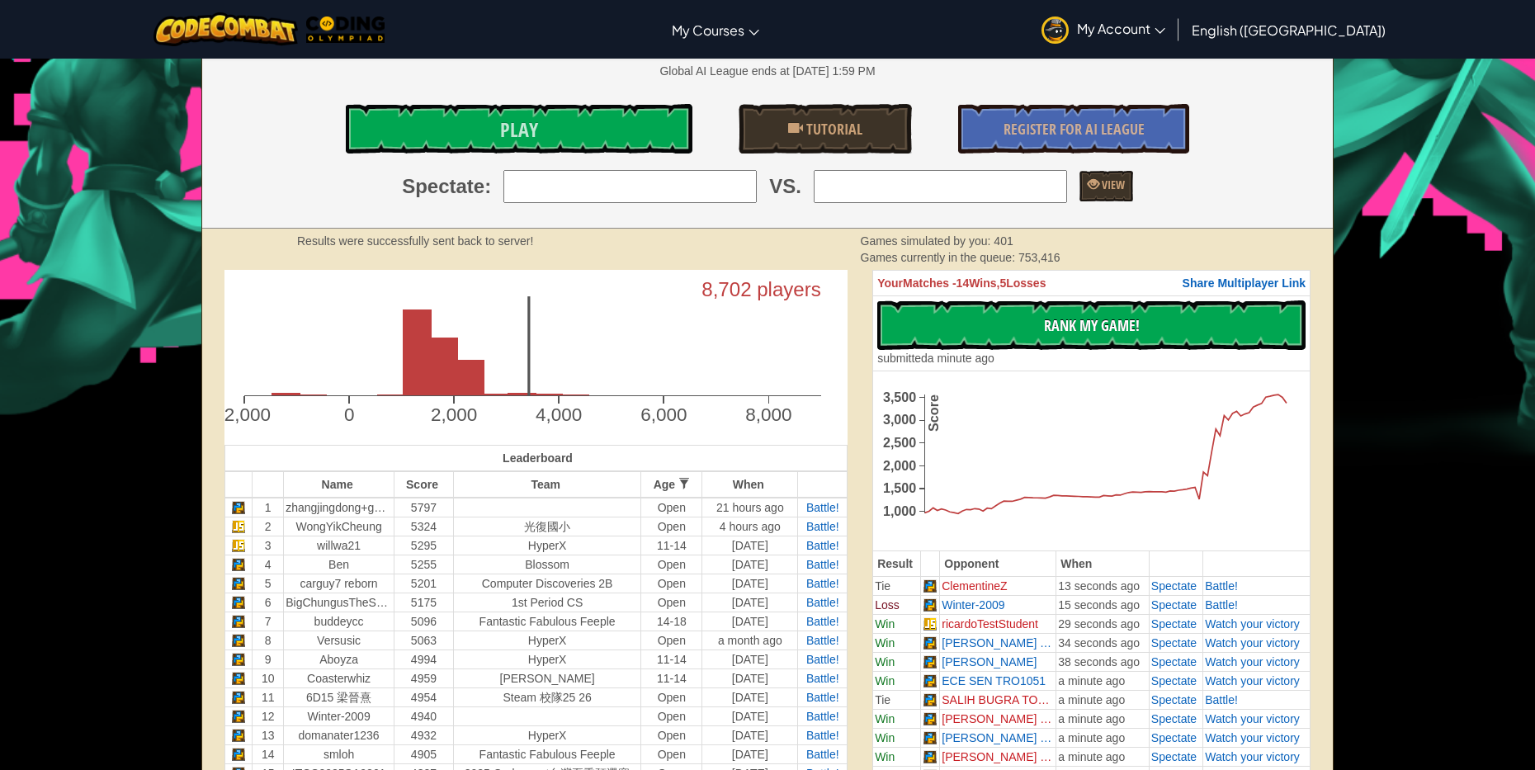
scroll to position [248, 0]
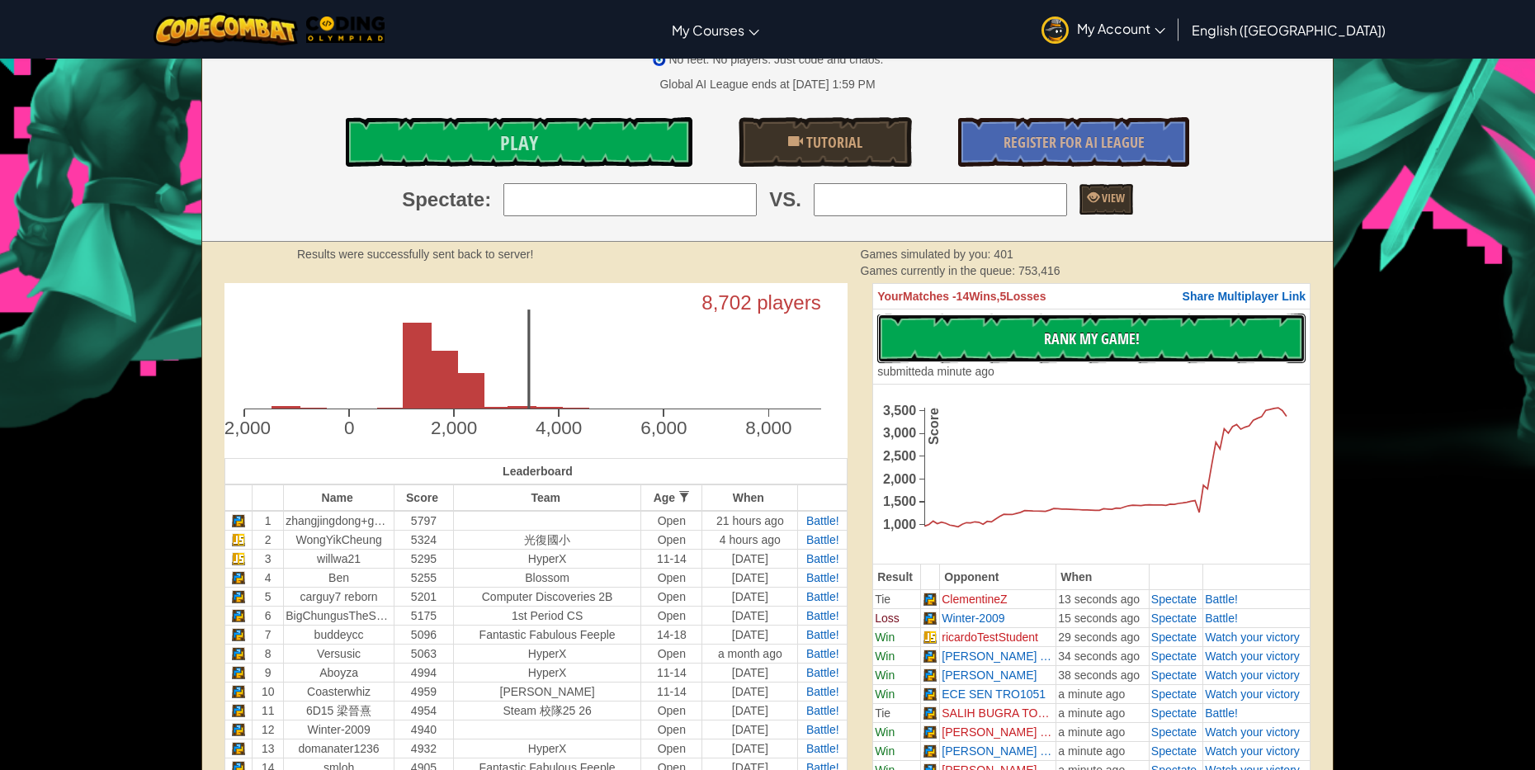
click at [1011, 335] on button "No New Code to Rank Rank My Game! Submitting... Submitted for Ranking Failed to…" at bounding box center [1091, 339] width 428 height 50
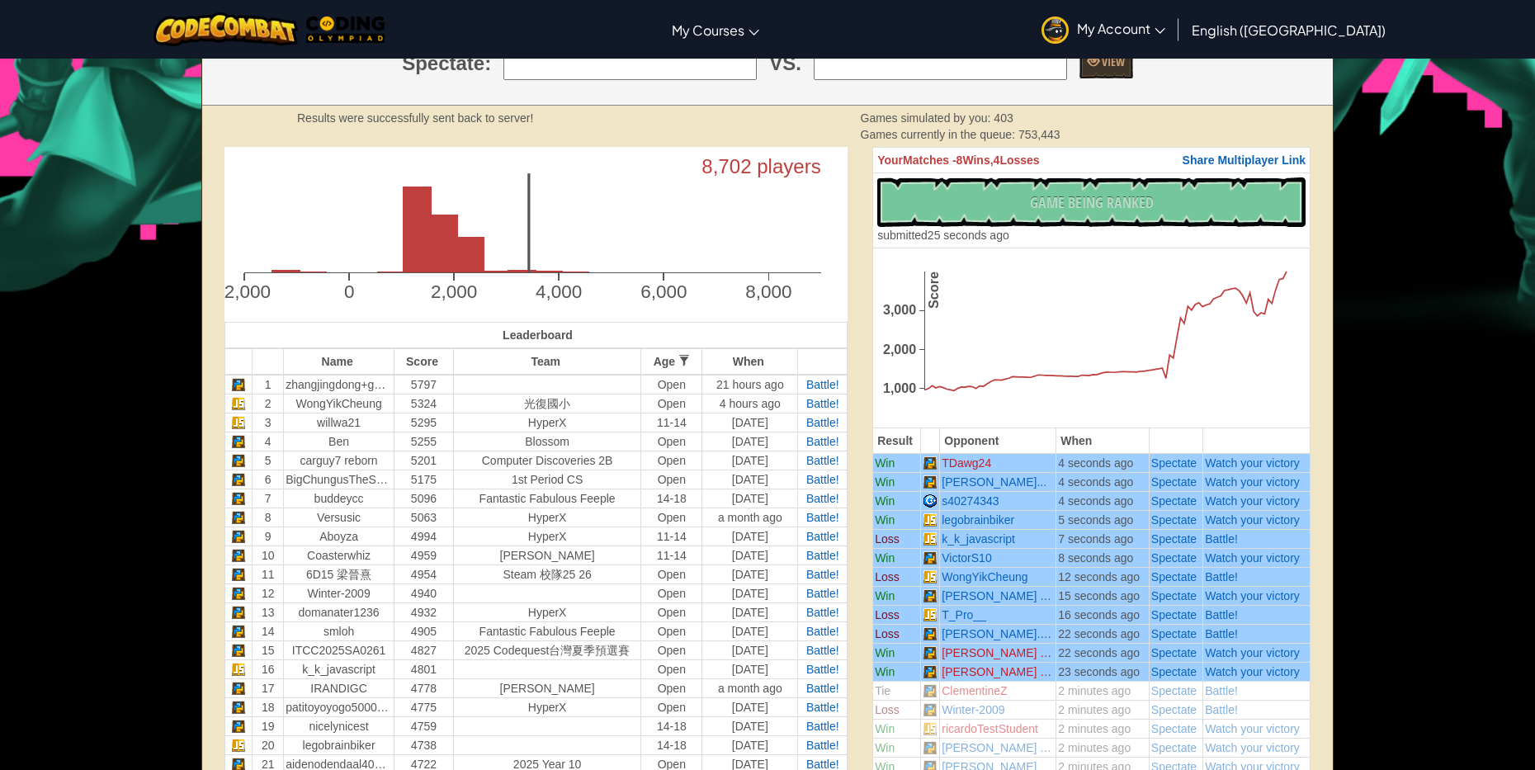
scroll to position [413, 0]
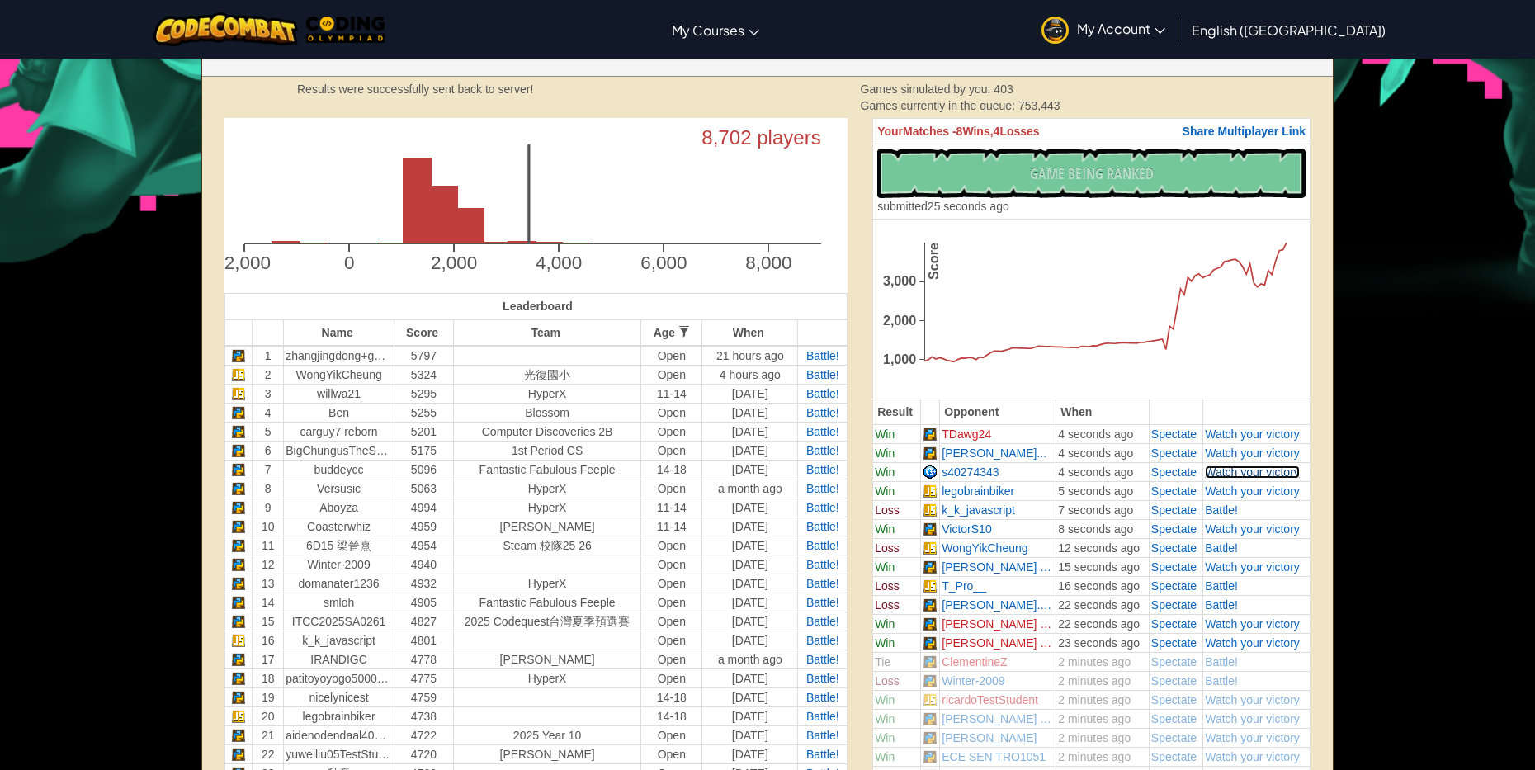
click at [1253, 470] on span "Watch your victory" at bounding box center [1252, 471] width 95 height 13
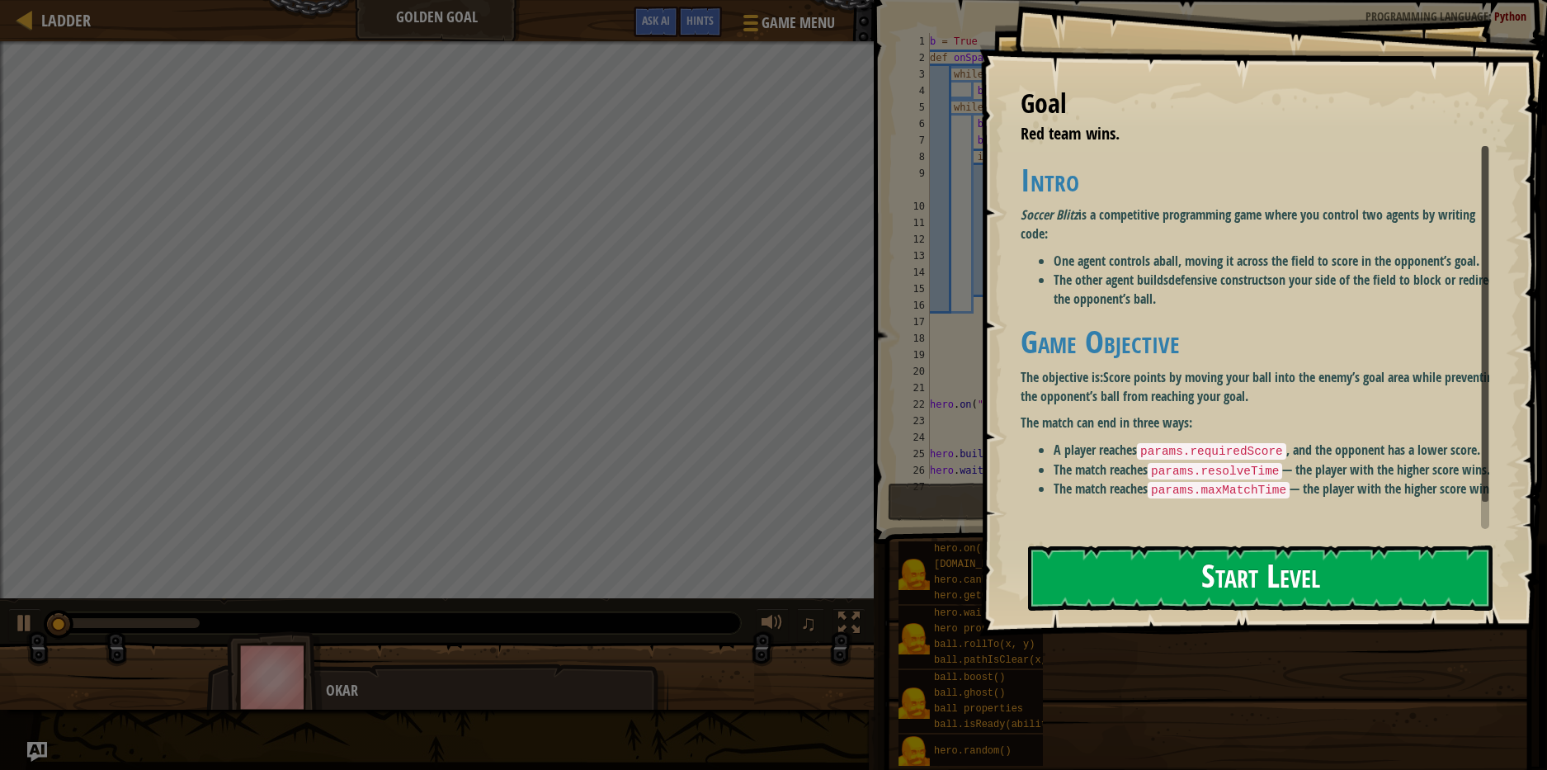
click at [1126, 589] on button "Start Level" at bounding box center [1260, 577] width 465 height 65
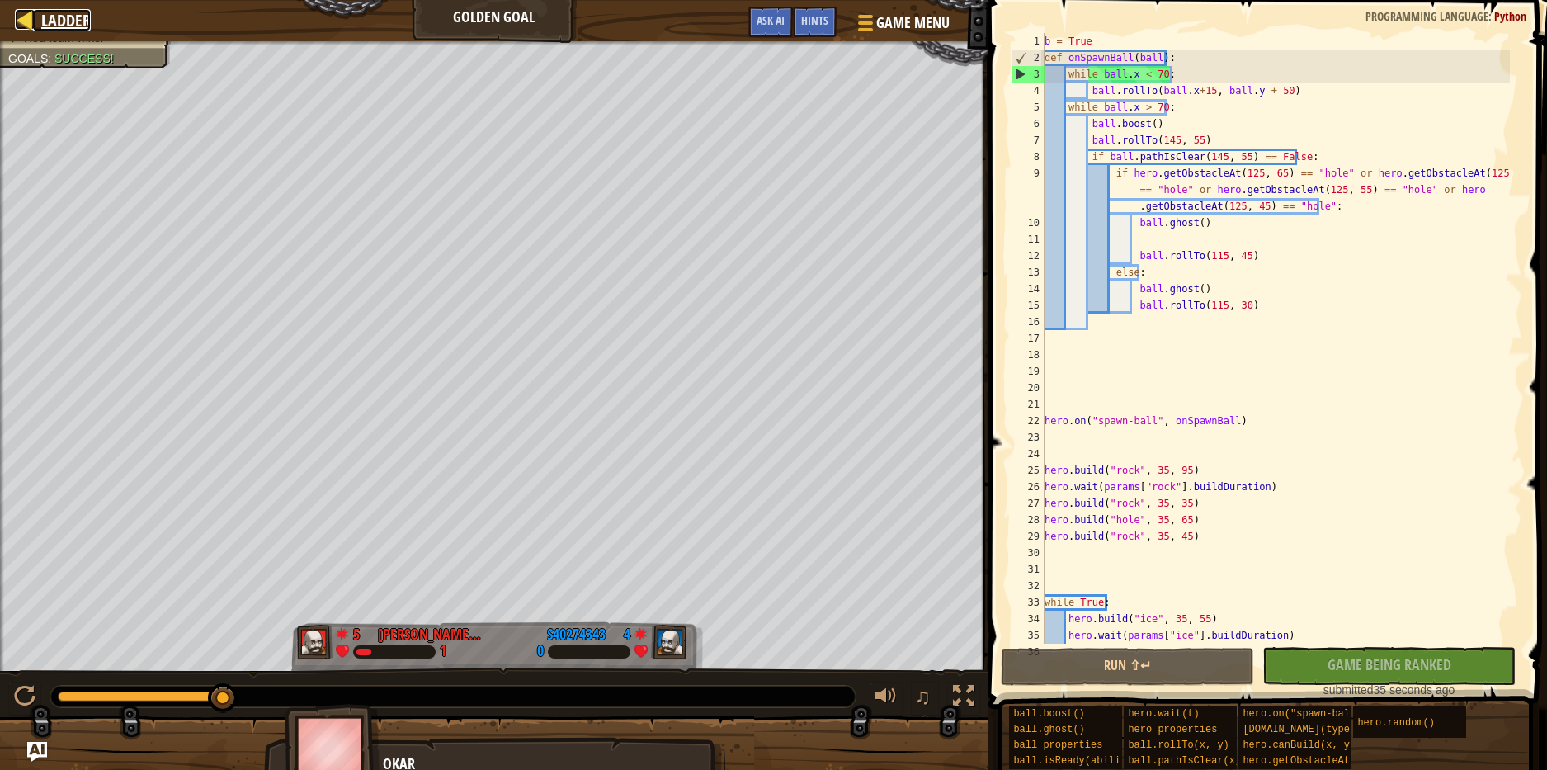
click at [61, 9] on span "Ladder" at bounding box center [66, 20] width 50 height 22
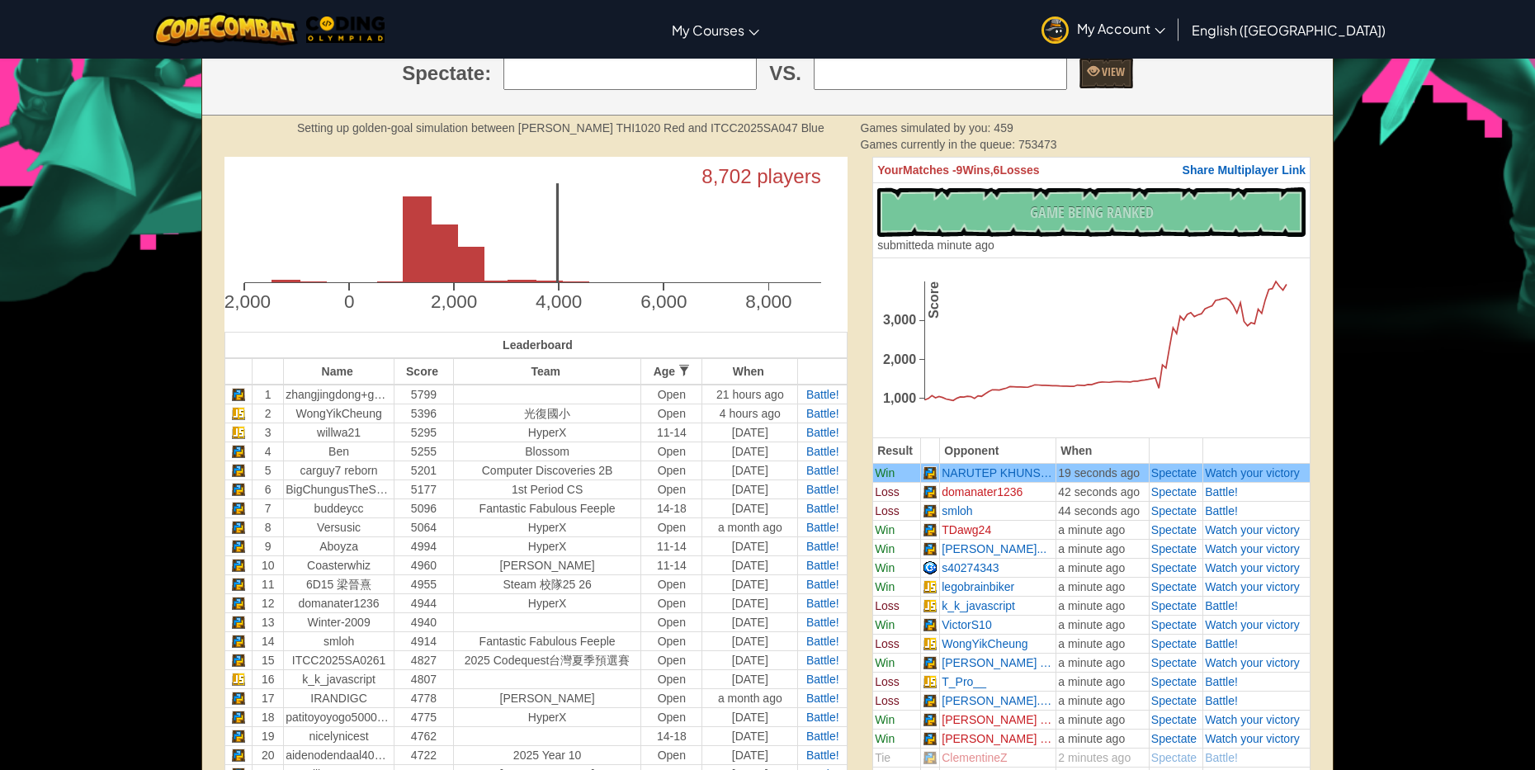
scroll to position [413, 0]
